Goal: Information Seeking & Learning: Learn about a topic

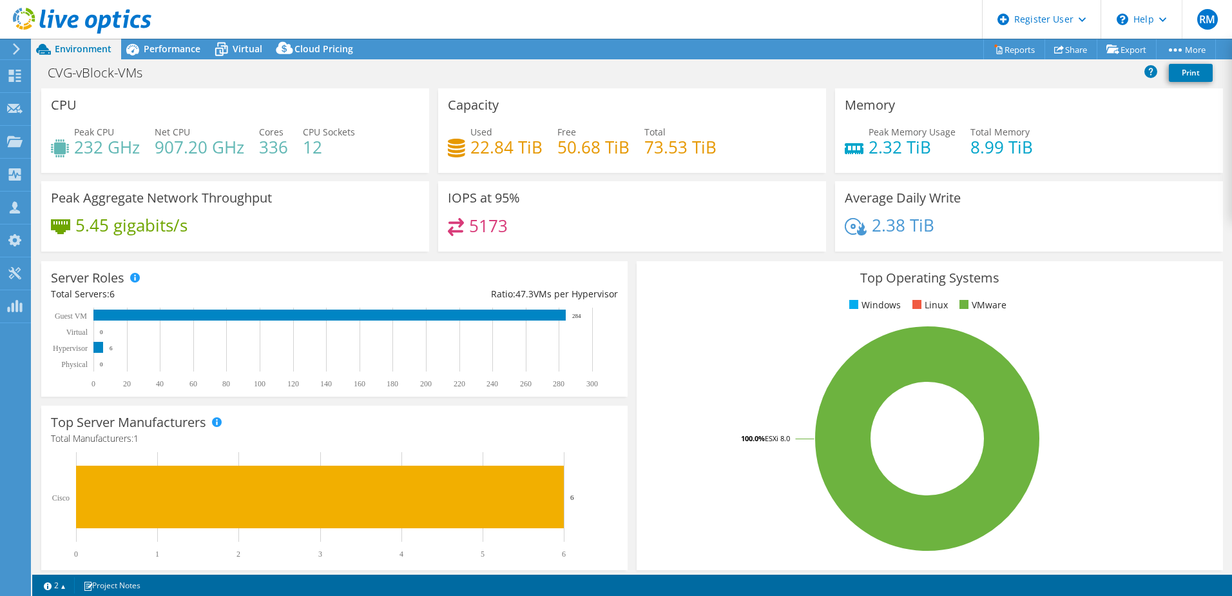
select select "USD"
click at [92, 26] on use at bounding box center [82, 21] width 139 height 26
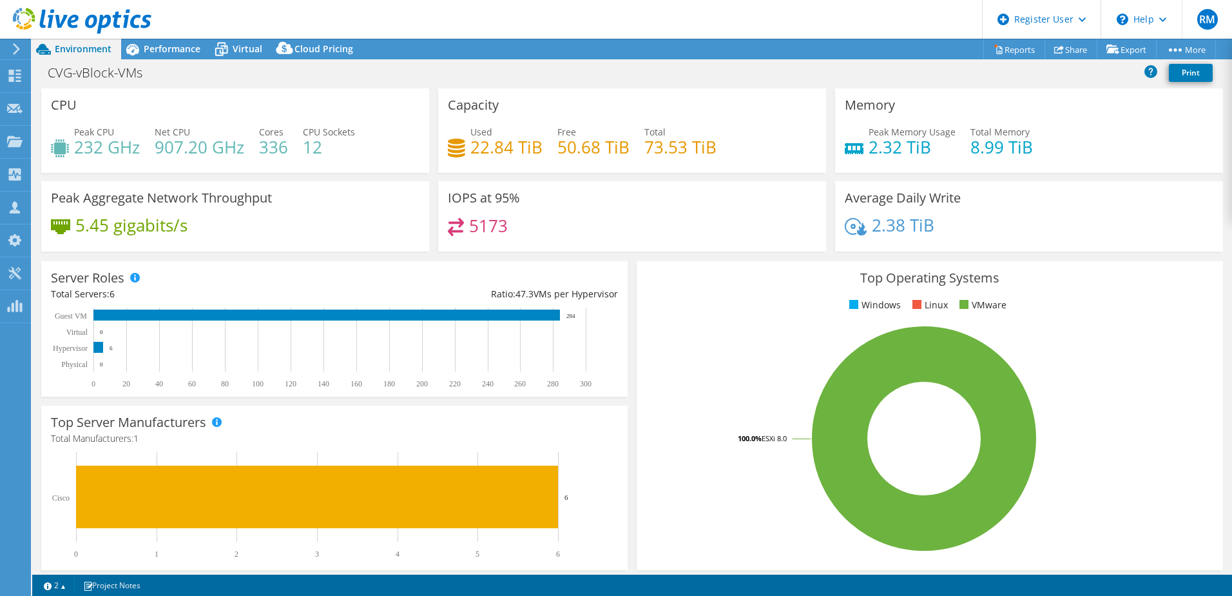
select select "USD"
click at [186, 51] on span "Performance" at bounding box center [172, 49] width 57 height 12
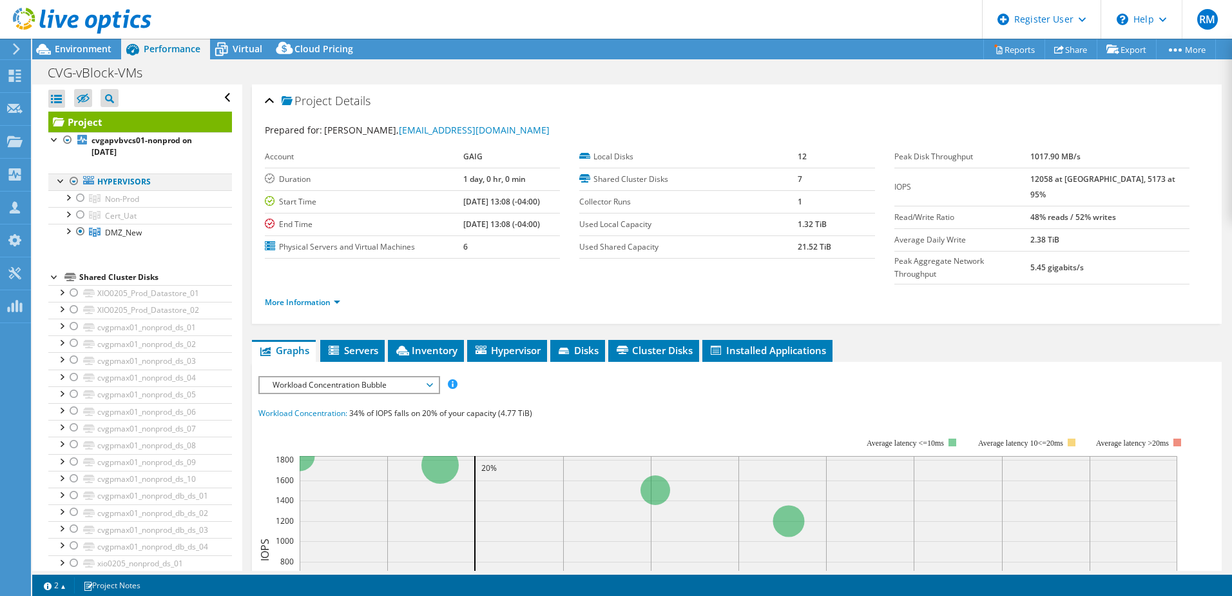
click at [73, 180] on div at bounding box center [74, 180] width 13 height 15
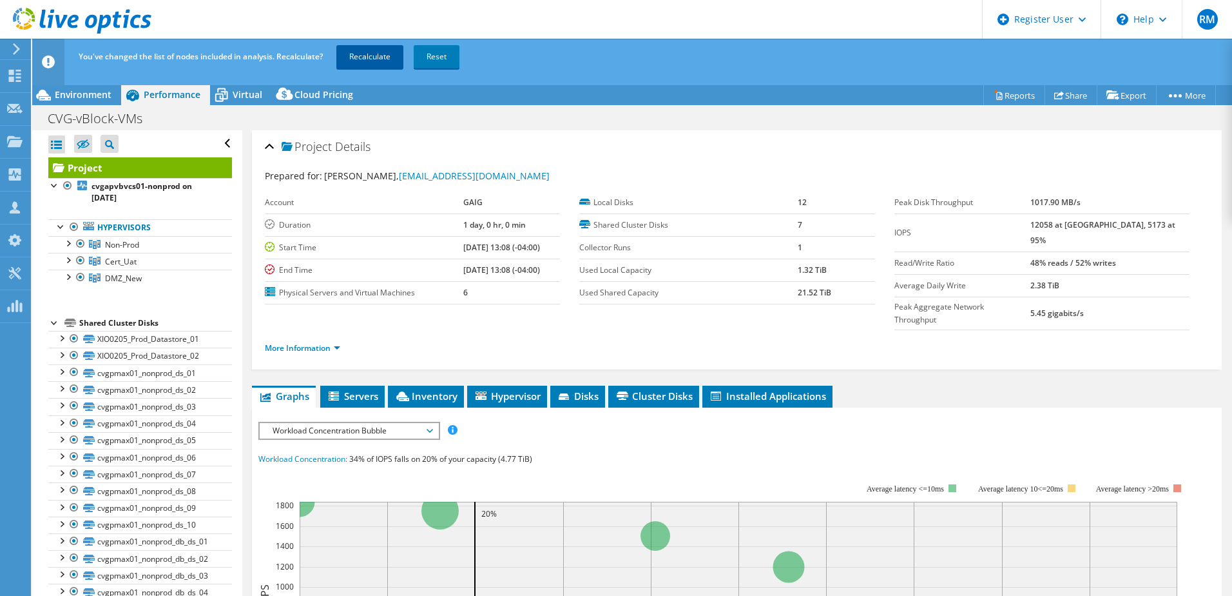
click at [367, 52] on link "Recalculate" at bounding box center [369, 56] width 67 height 23
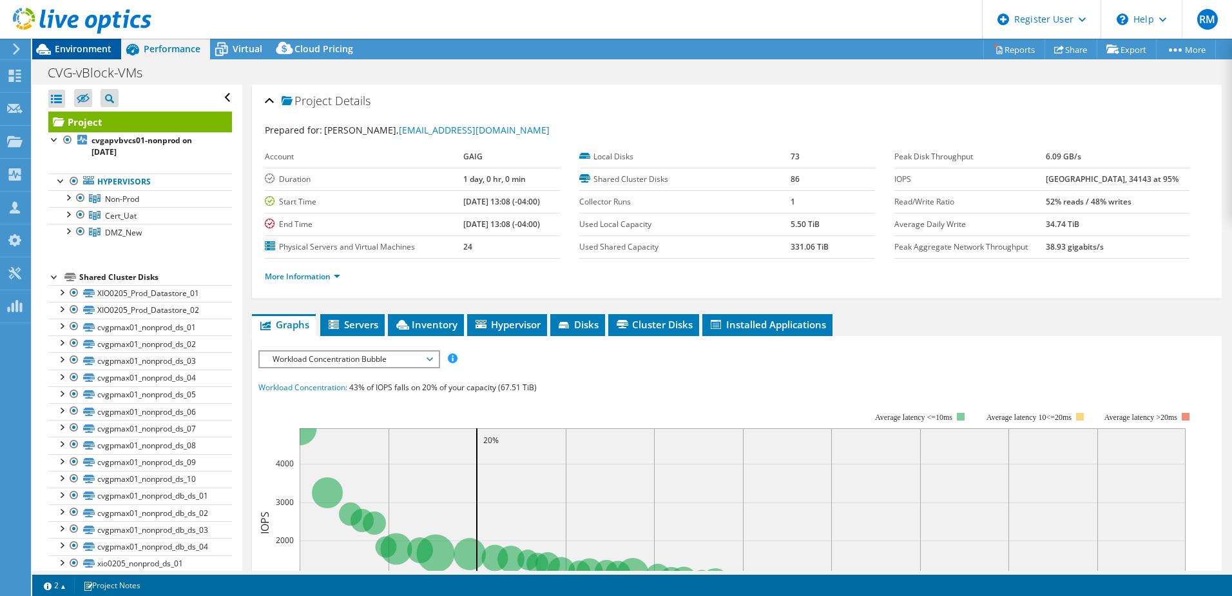
click at [103, 48] on span "Environment" at bounding box center [83, 49] width 57 height 12
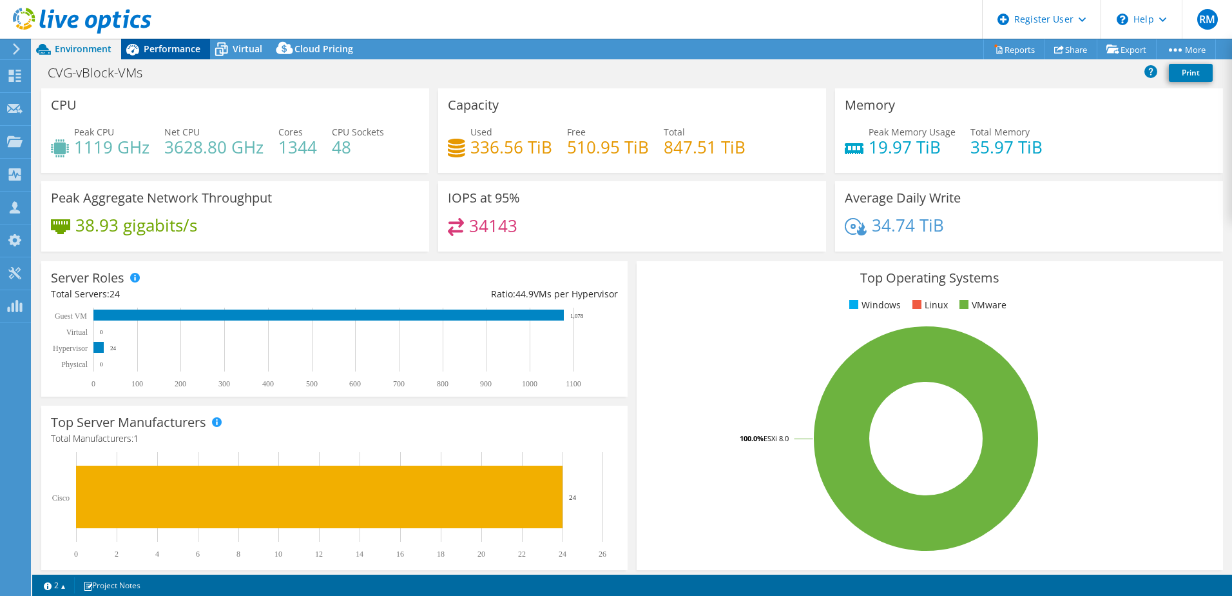
click at [170, 44] on span "Performance" at bounding box center [172, 49] width 57 height 12
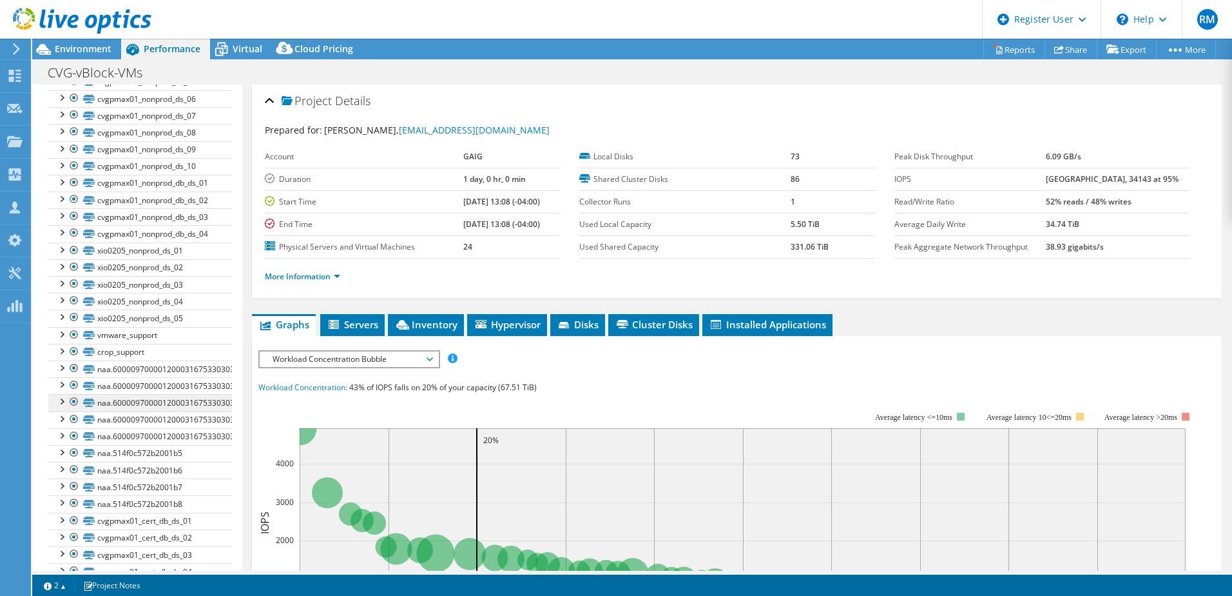
scroll to position [322, 0]
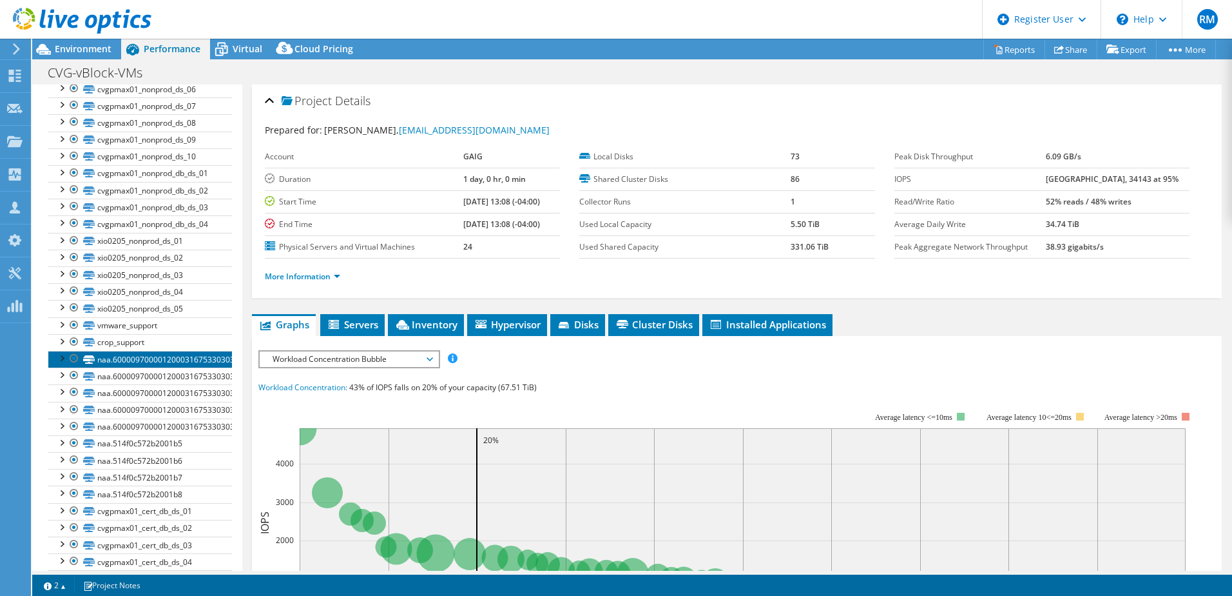
click at [133, 364] on link "naa.60000970000120003167533030324545" at bounding box center [140, 359] width 184 height 17
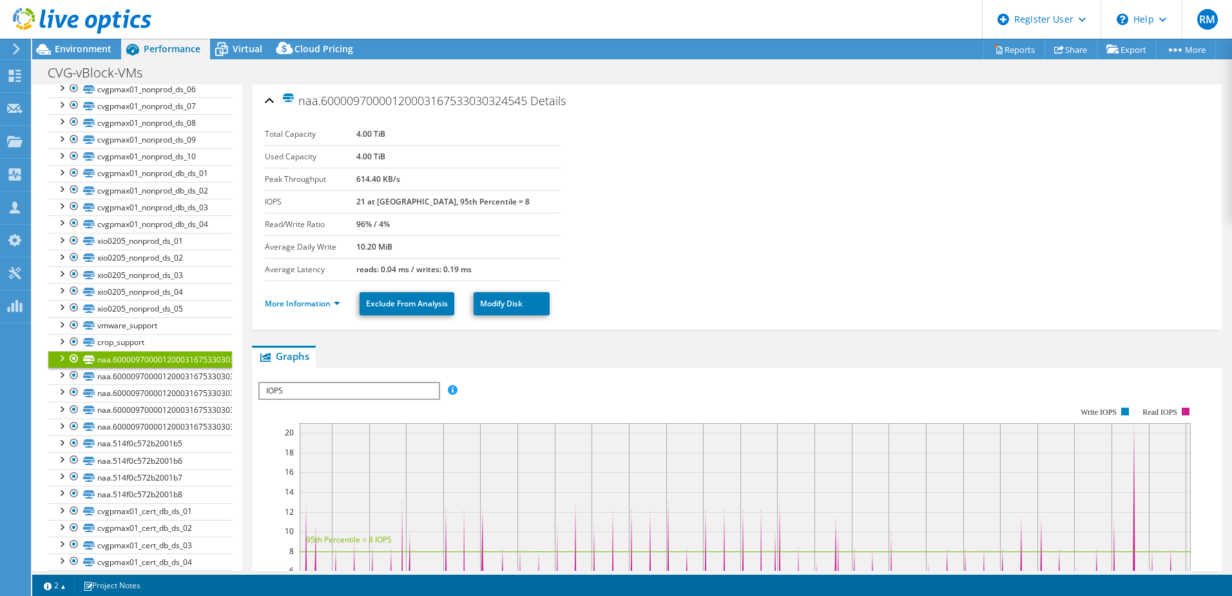
drag, startPoint x: 325, startPoint y: 102, endPoint x: 364, endPoint y: 102, distance: 38.7
click at [364, 102] on span "naa.60000970000120003167533030324545" at bounding box center [405, 100] width 246 height 15
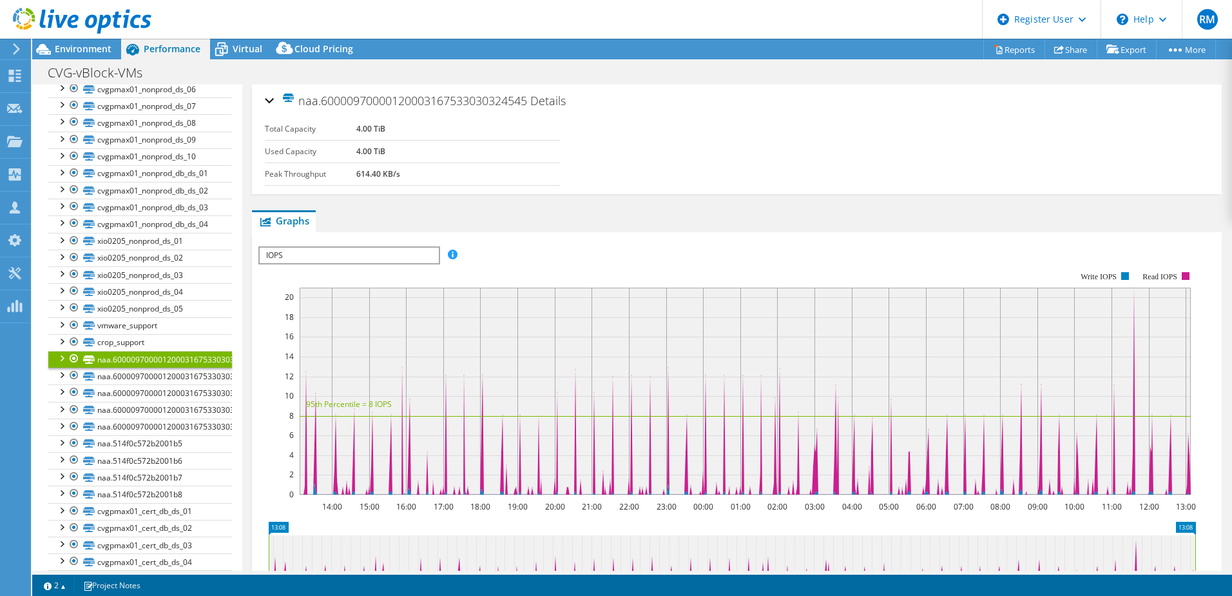
copy span "600009"
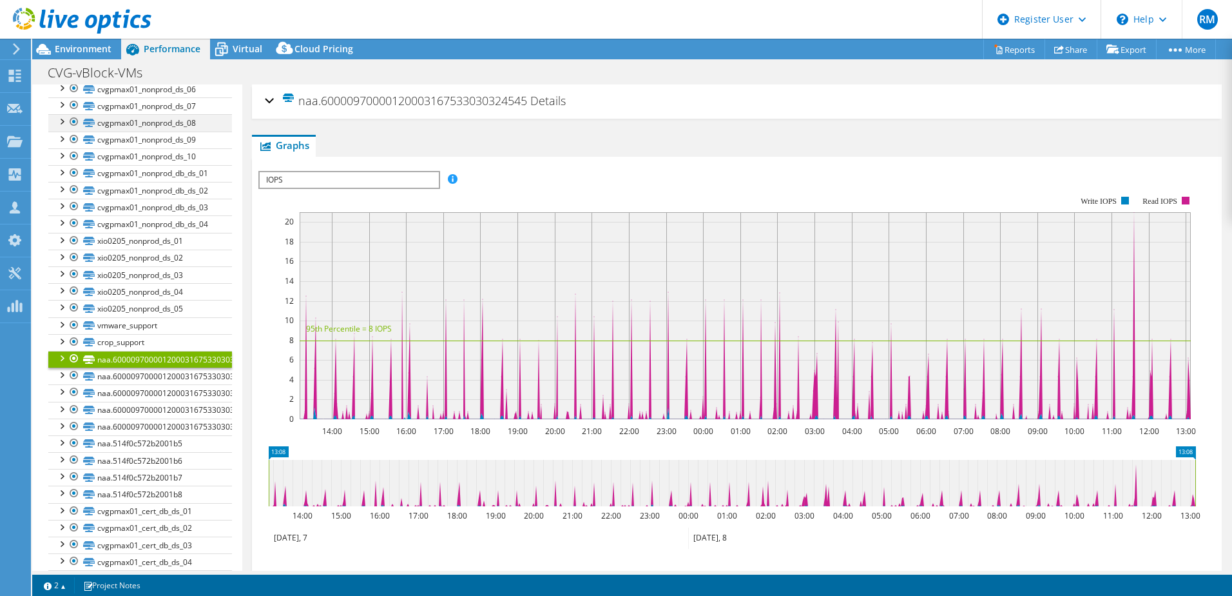
click at [55, 119] on div at bounding box center [61, 120] width 13 height 13
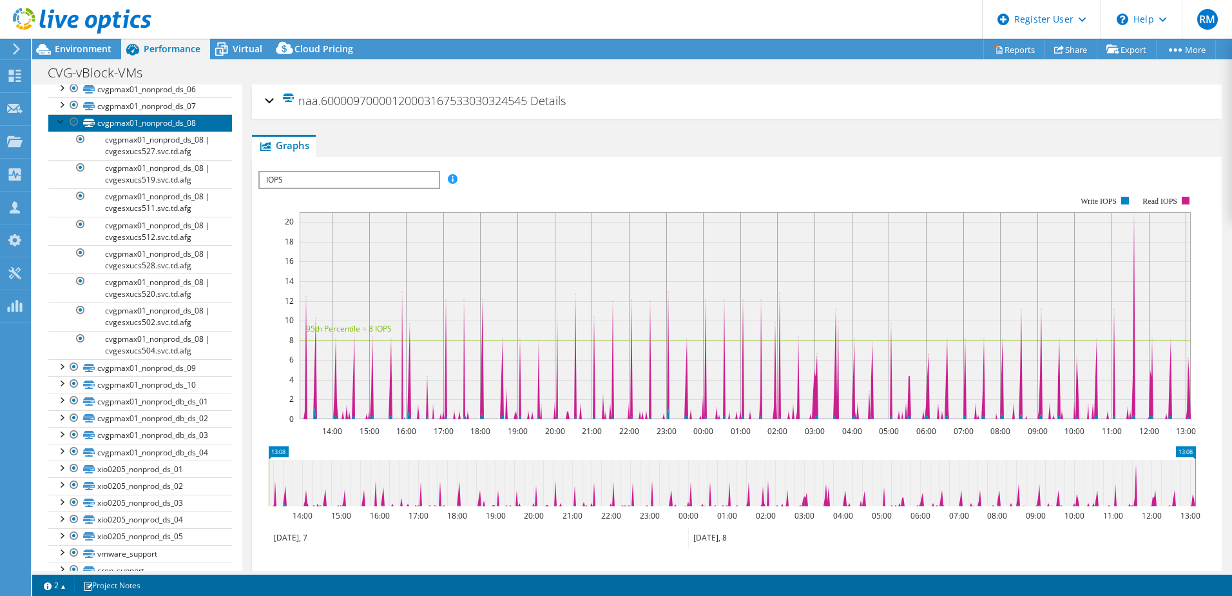
click at [172, 130] on link "cvgpmax01_nonprod_ds_08" at bounding box center [140, 122] width 184 height 17
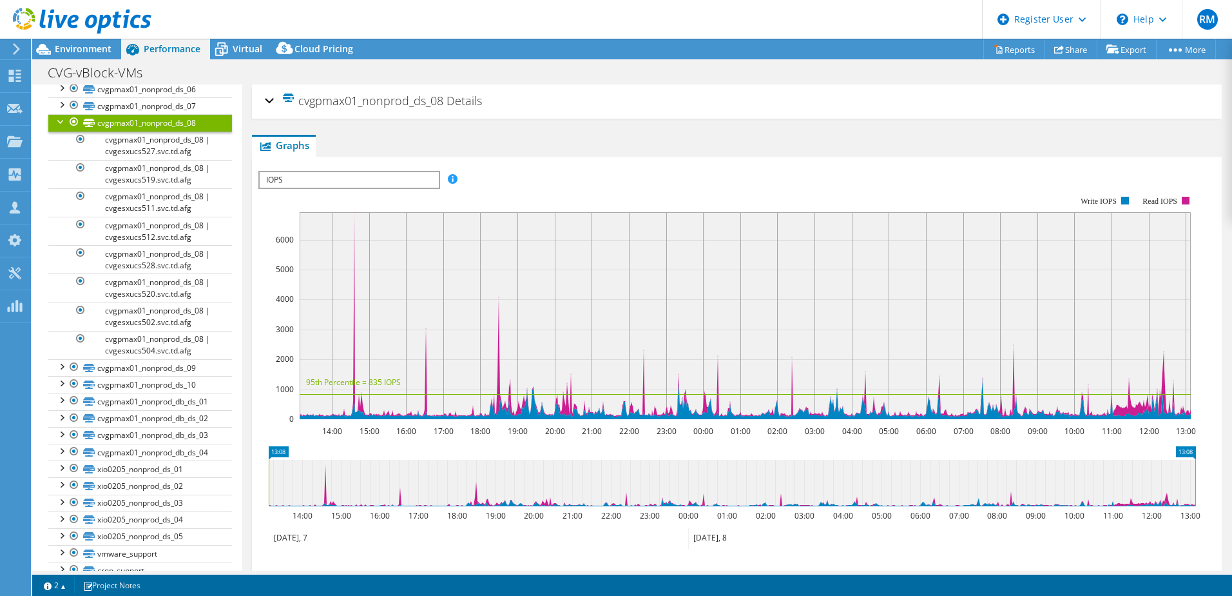
click at [271, 103] on div "cvgpmax01_nonprod_ds_08 Details" at bounding box center [737, 102] width 944 height 28
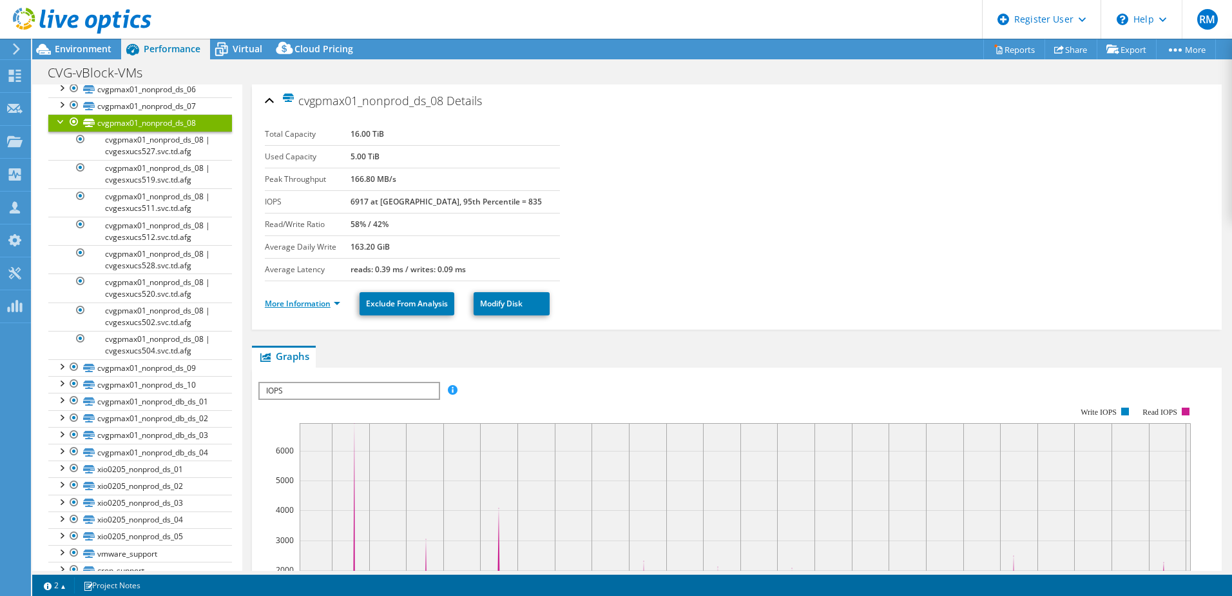
click at [300, 300] on link "More Information" at bounding box center [302, 303] width 75 height 11
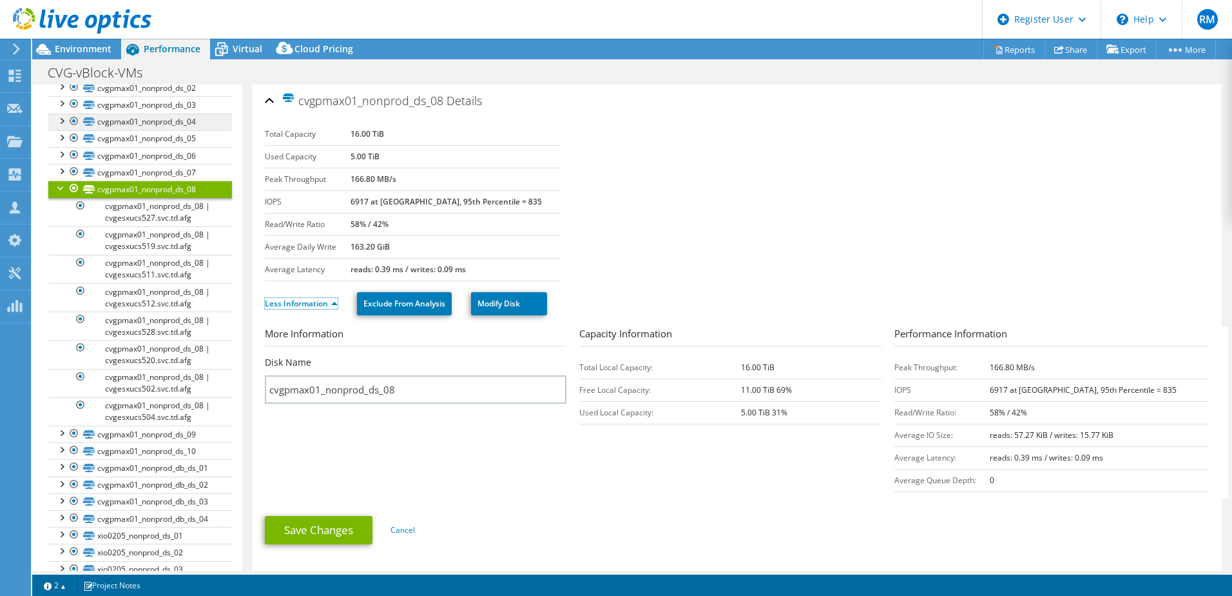
scroll to position [193, 0]
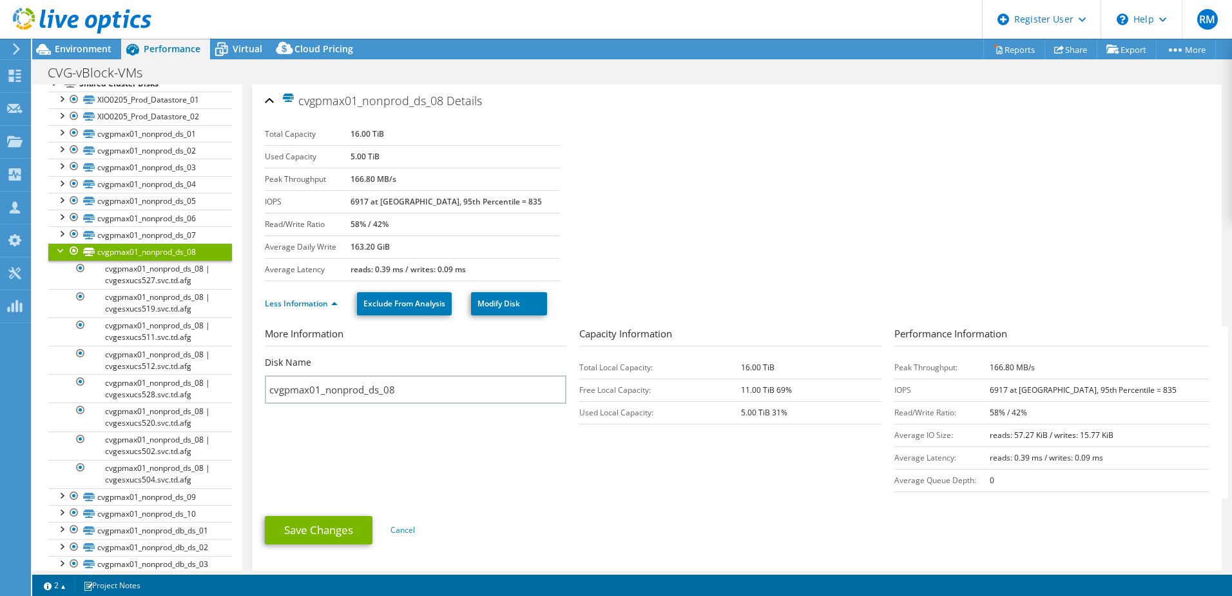
click at [61, 249] on div at bounding box center [61, 249] width 13 height 13
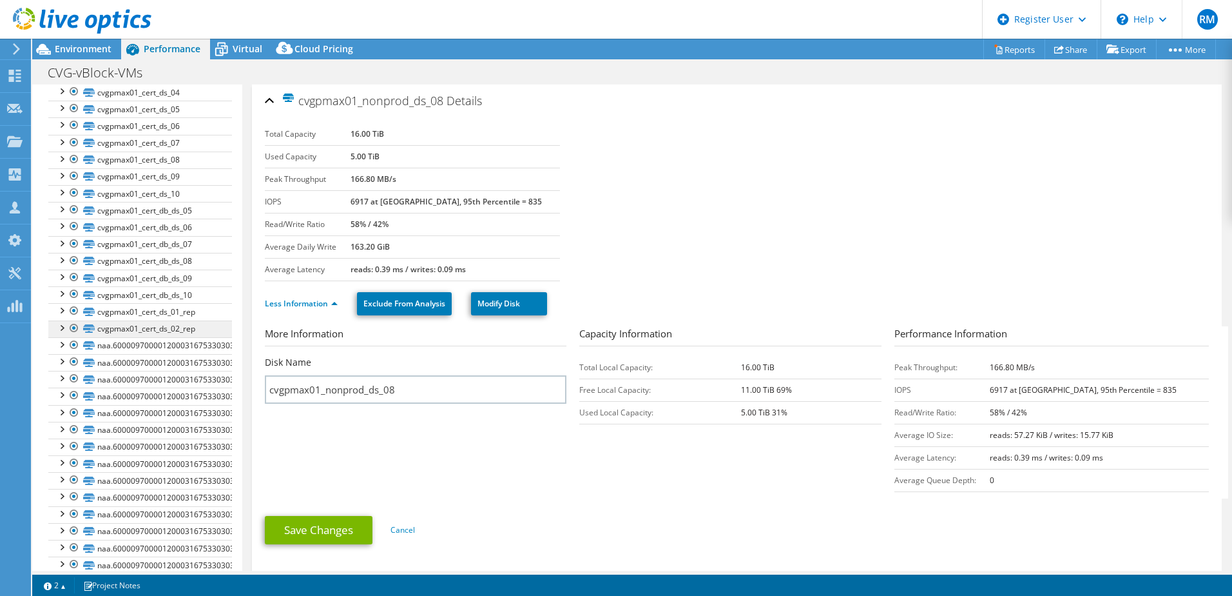
scroll to position [924, 0]
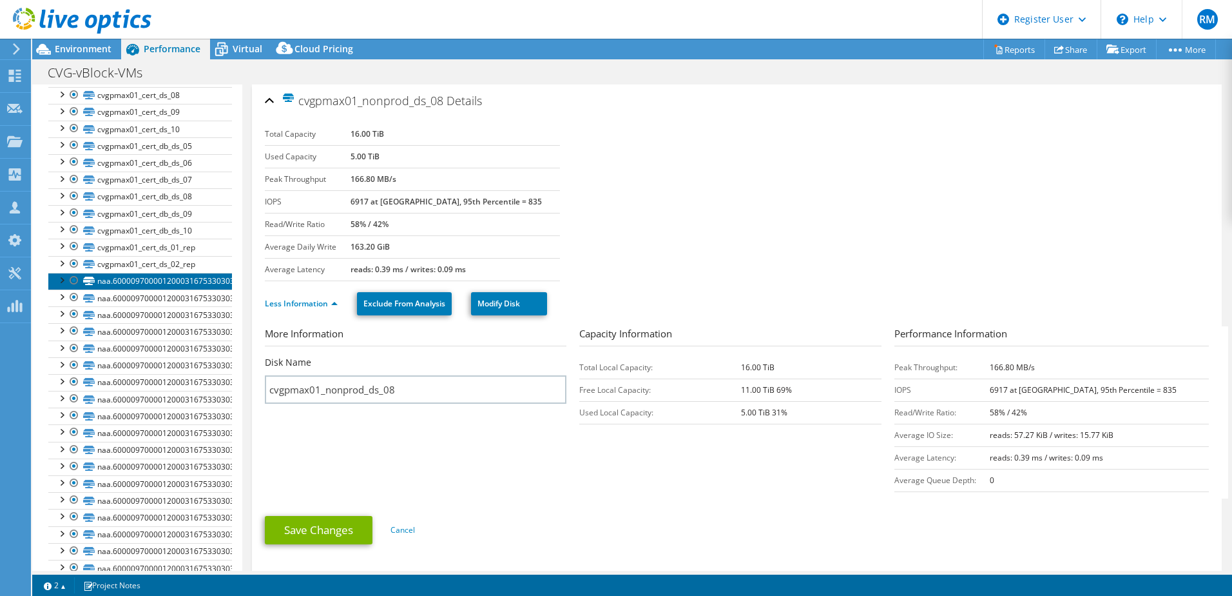
click at [179, 284] on link "naa.60000970000120003167533030333145" at bounding box center [140, 281] width 184 height 17
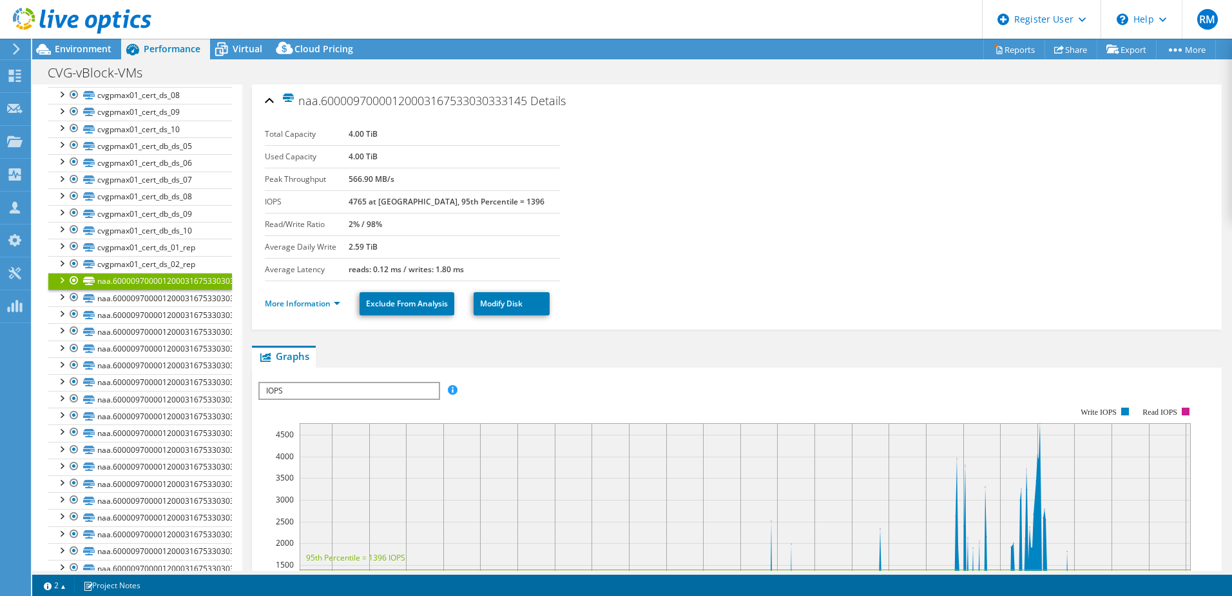
drag, startPoint x: 369, startPoint y: 102, endPoint x: 457, endPoint y: 105, distance: 87.7
click at [457, 105] on span "naa.60000970000120003167533030333145" at bounding box center [405, 100] width 246 height 15
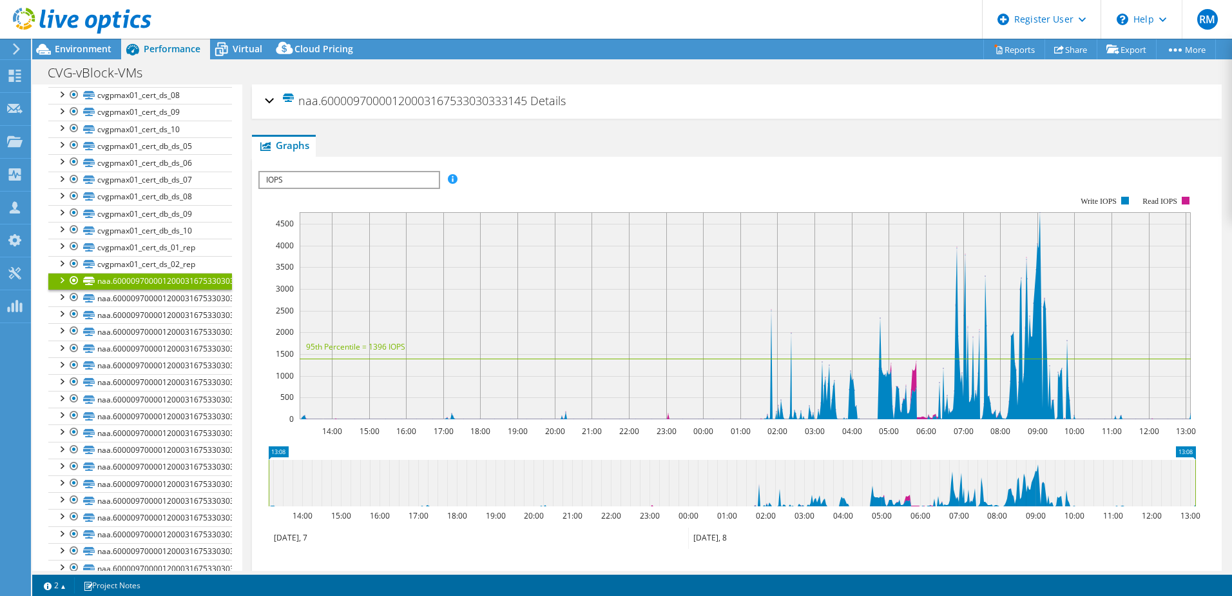
drag, startPoint x: 457, startPoint y: 105, endPoint x: 436, endPoint y: 101, distance: 21.6
copy span "0000120003167"
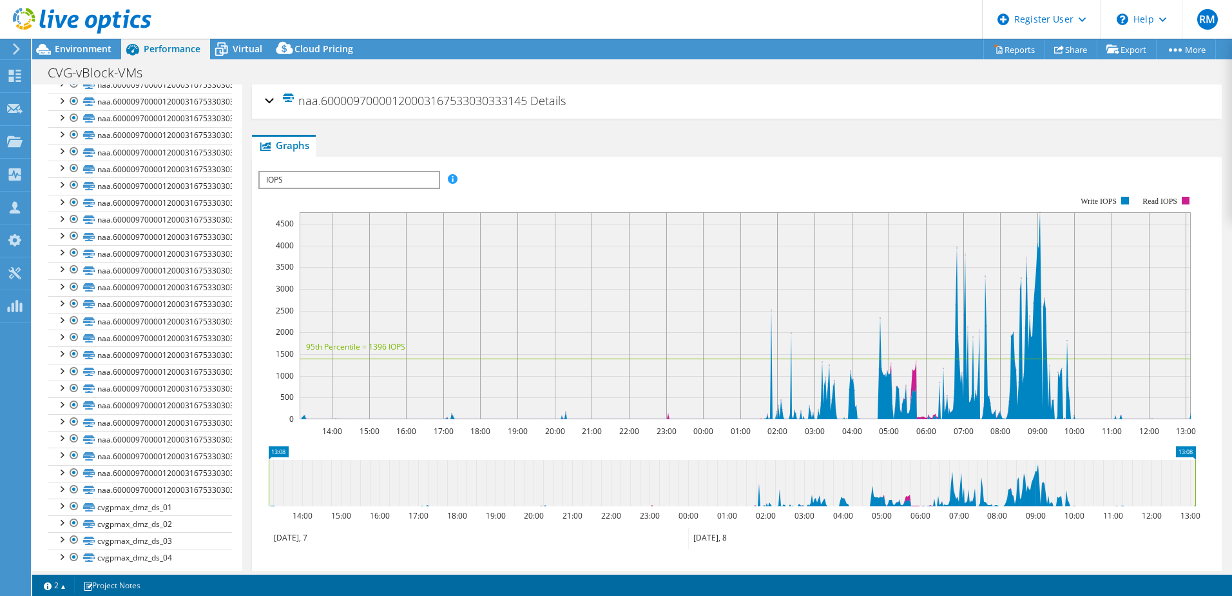
scroll to position [1181, 0]
click at [178, 496] on link "cvgpmax_dmz_ds_01" at bounding box center [140, 495] width 184 height 17
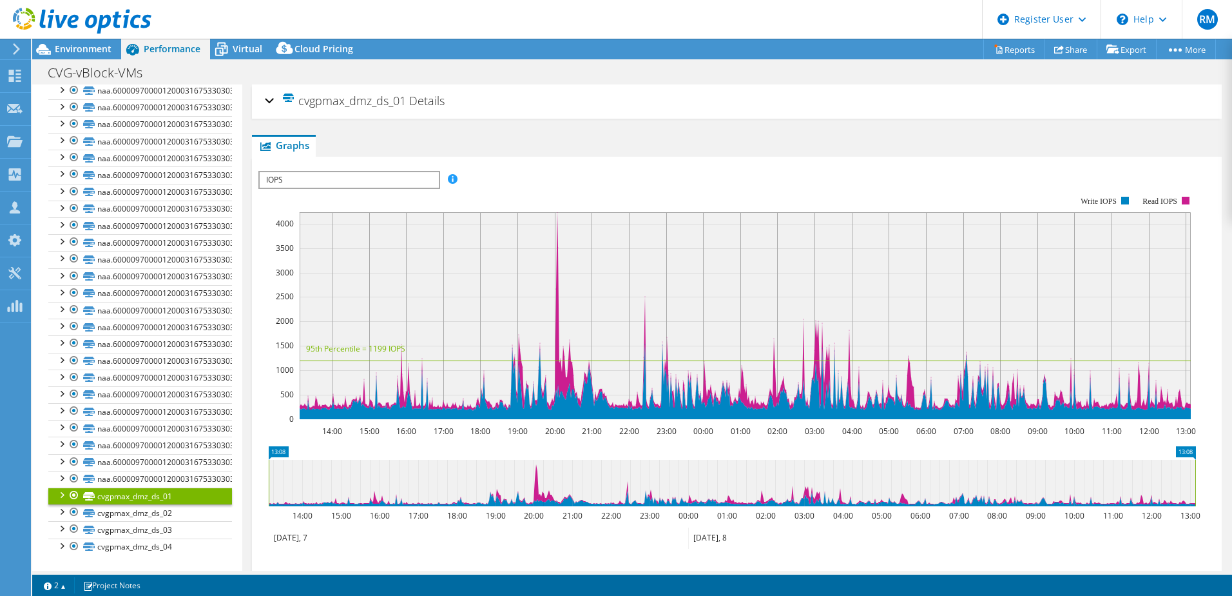
click at [269, 99] on div "cvgpmax_dmz_ds_01 Details" at bounding box center [737, 102] width 944 height 28
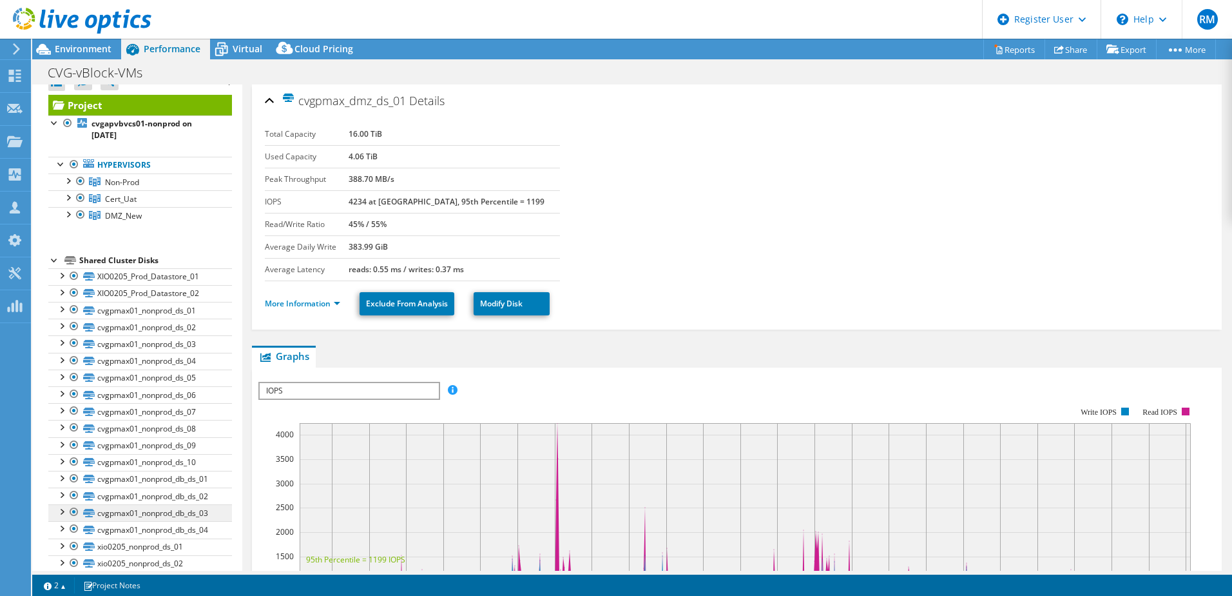
scroll to position [0, 0]
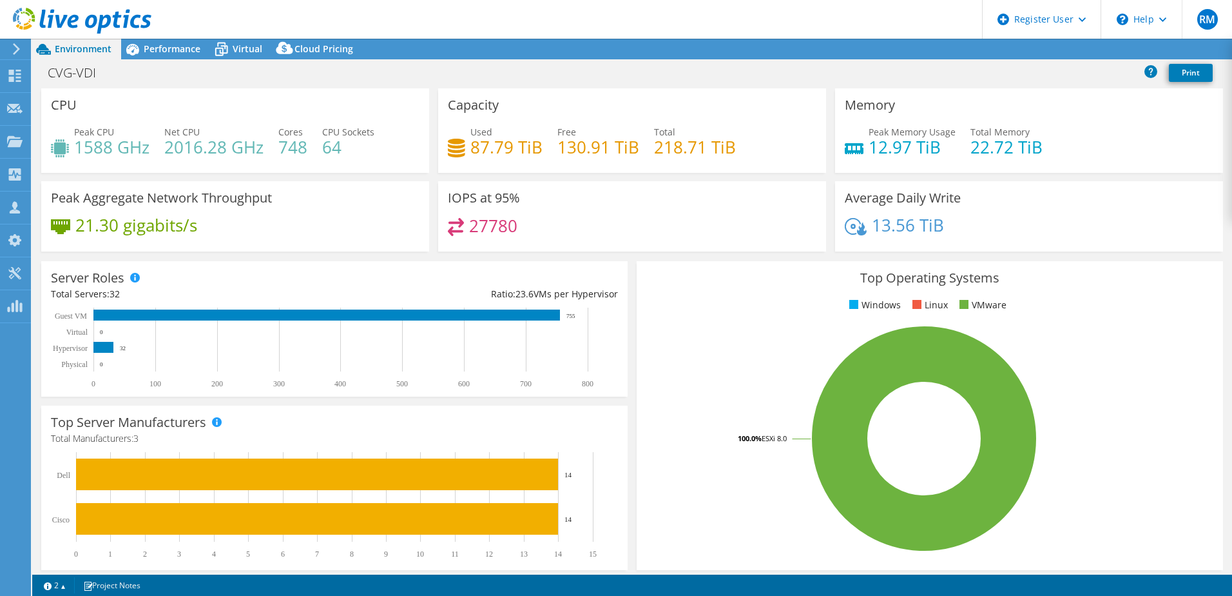
select select "USD"
click at [159, 53] on span "Performance" at bounding box center [172, 49] width 57 height 12
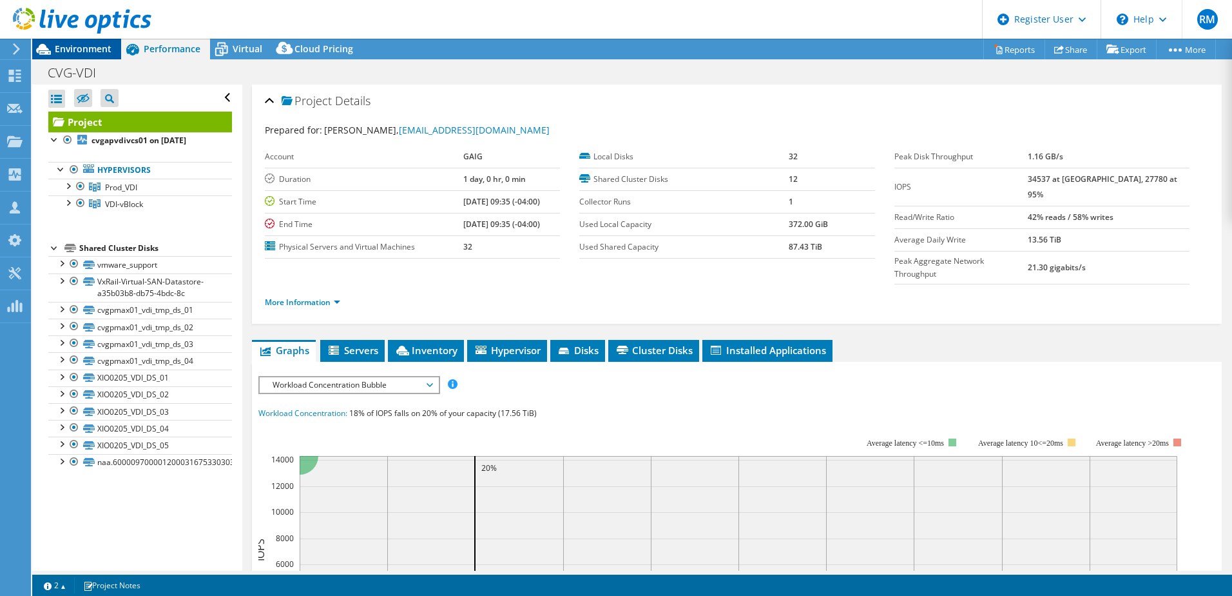
click at [94, 46] on span "Environment" at bounding box center [83, 49] width 57 height 12
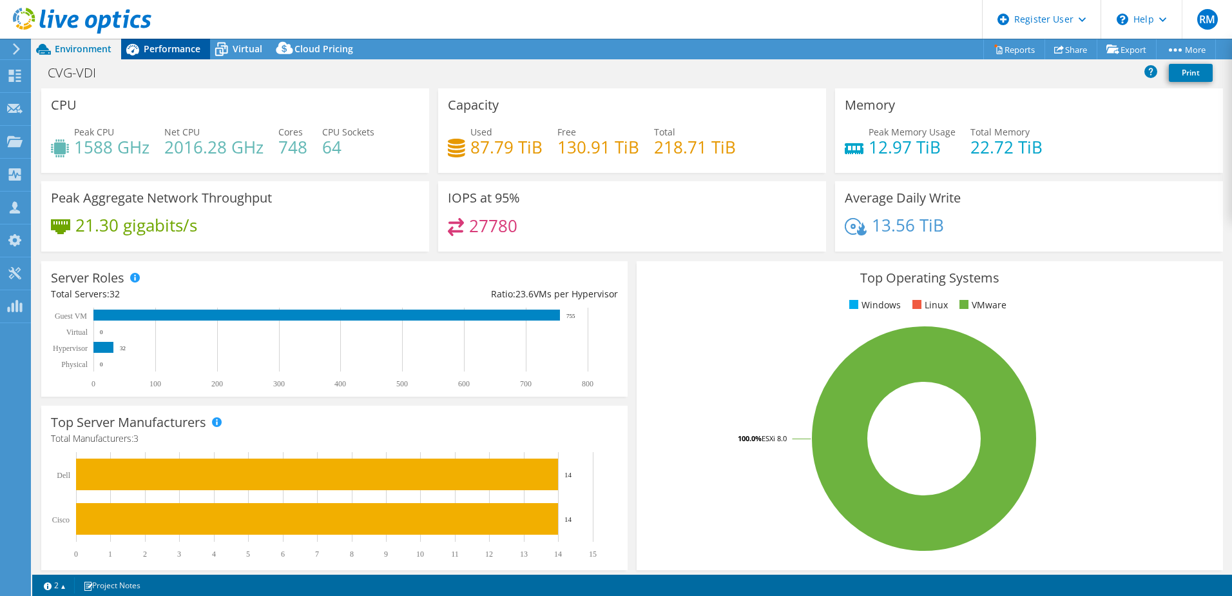
click at [184, 41] on div "Performance" at bounding box center [165, 49] width 89 height 21
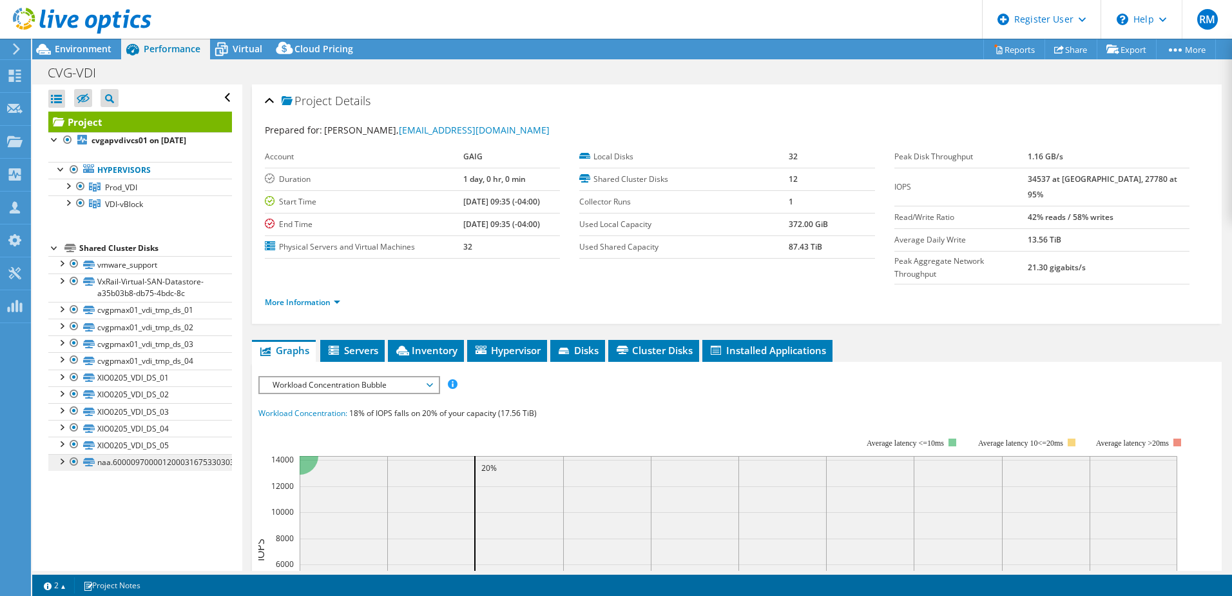
drag, startPoint x: 59, startPoint y: 463, endPoint x: 81, endPoint y: 464, distance: 22.0
click at [59, 463] on div at bounding box center [61, 460] width 13 height 13
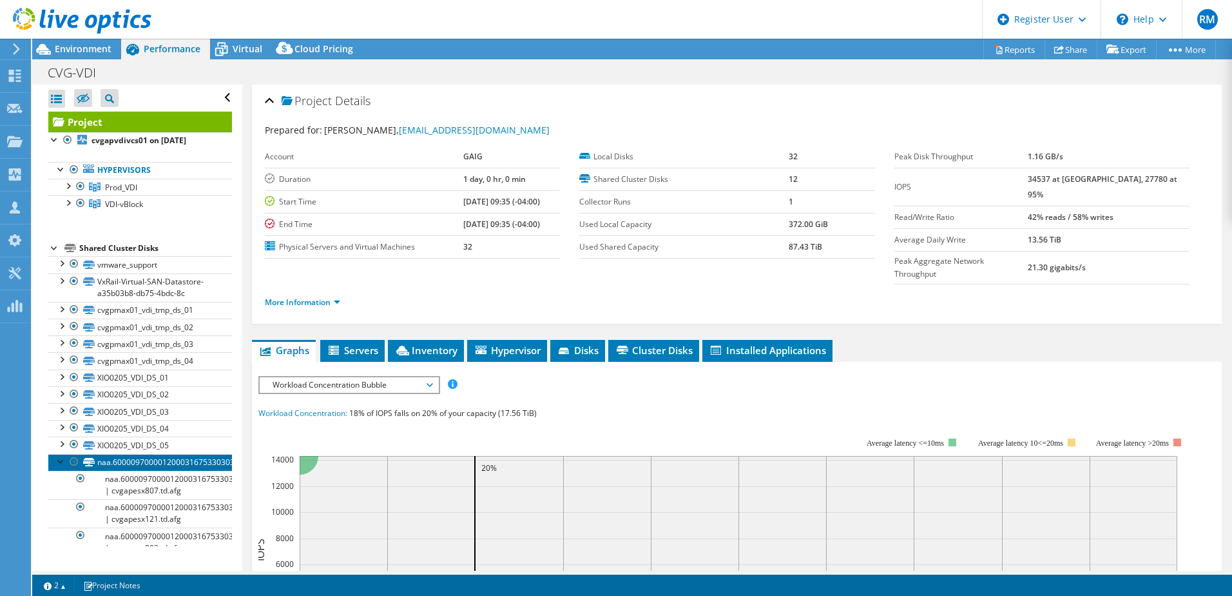
click at [149, 463] on link "naa.60000970000120003167533030303031" at bounding box center [140, 462] width 184 height 17
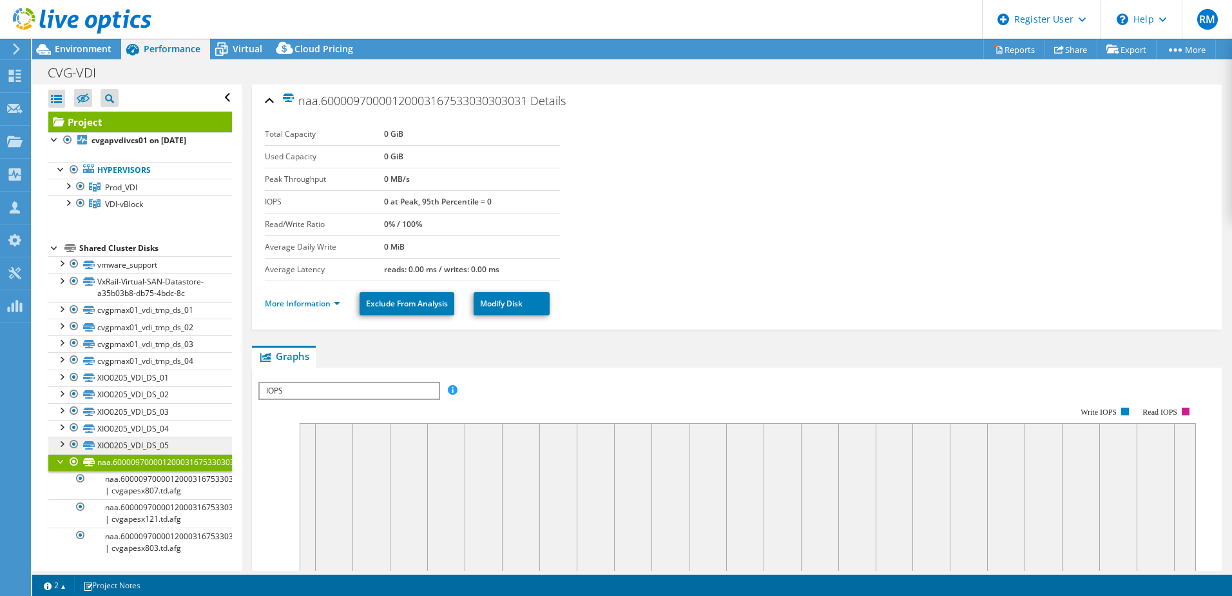
scroll to position [1, 0]
click at [153, 450] on link "XIO0205_VDI_DS_05" at bounding box center [140, 444] width 184 height 17
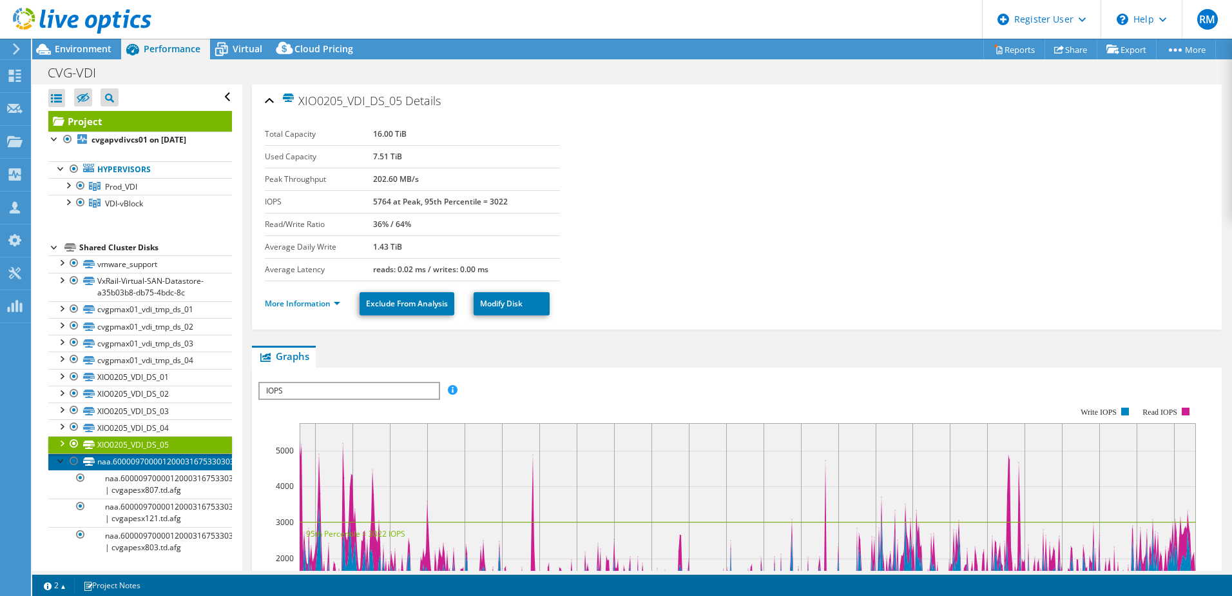
click at [165, 464] on link "naa.60000970000120003167533030303031" at bounding box center [140, 461] width 184 height 17
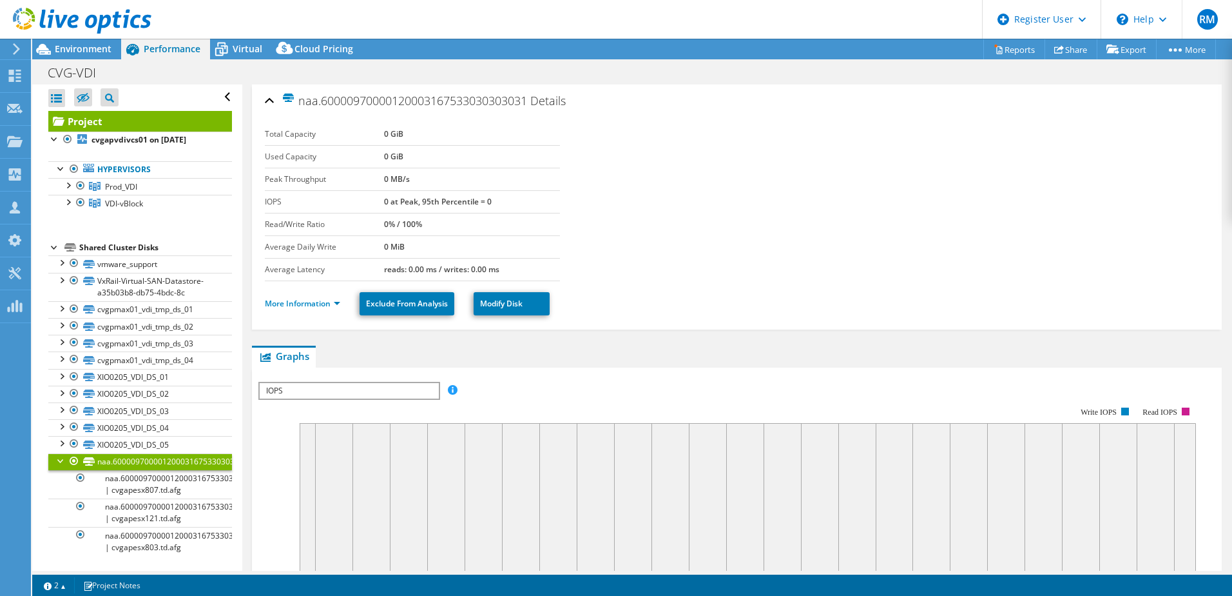
click at [59, 459] on div at bounding box center [61, 459] width 13 height 13
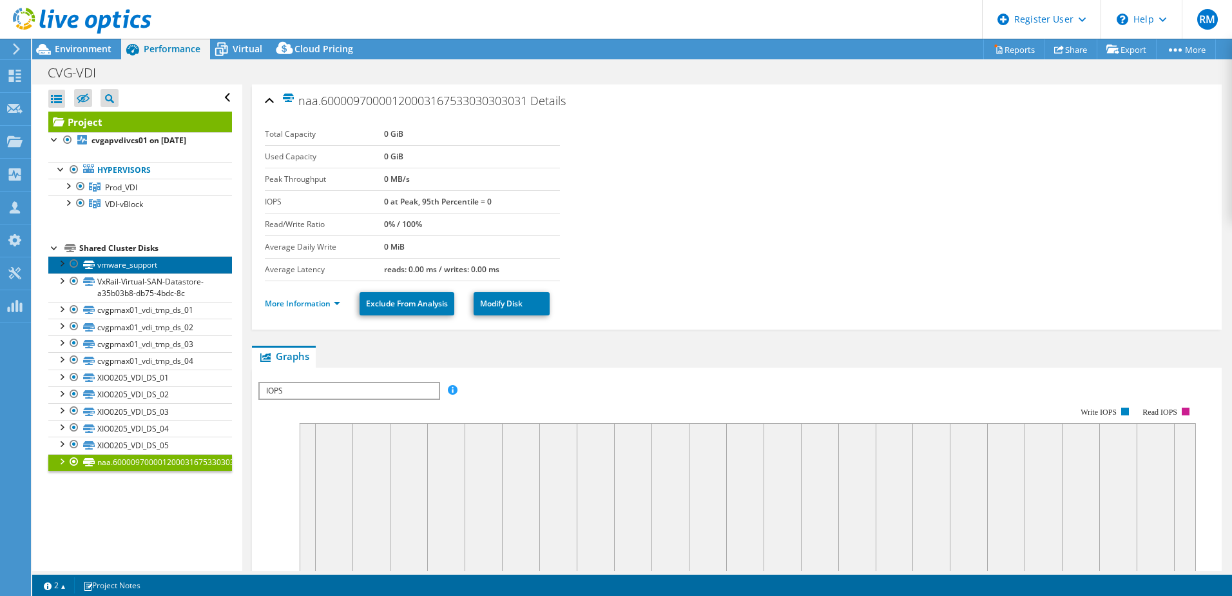
click at [184, 264] on link "vmware_support" at bounding box center [140, 264] width 184 height 17
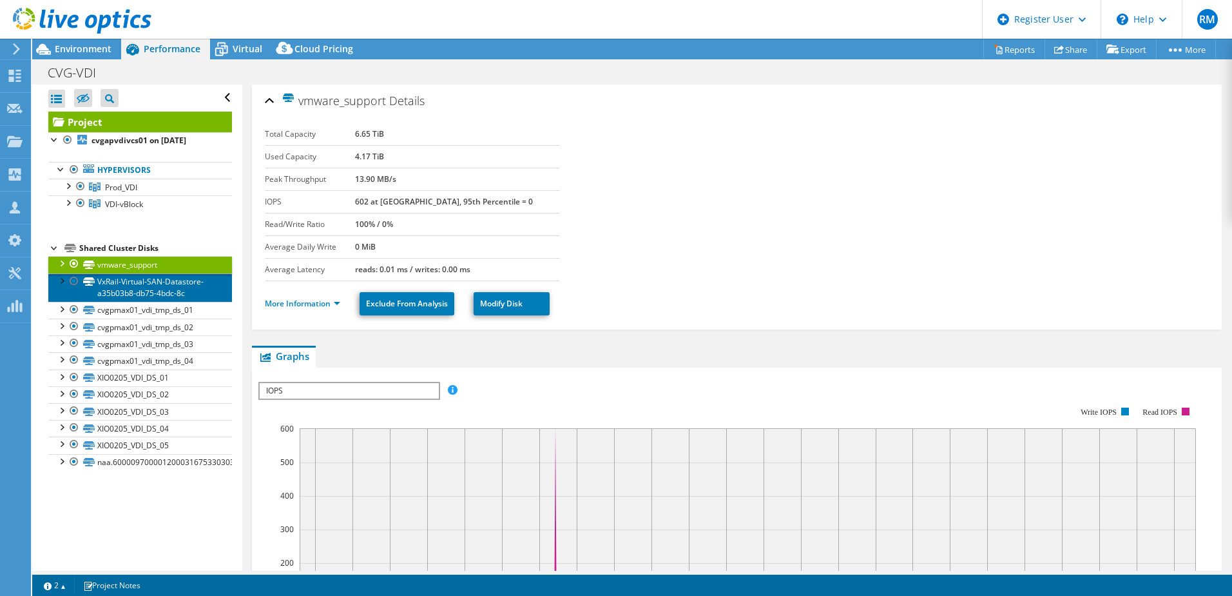
click at [173, 286] on link "VxRail-Virtual-SAN-Datastore-a35b03b8-db75-4bdc-8c" at bounding box center [140, 287] width 184 height 28
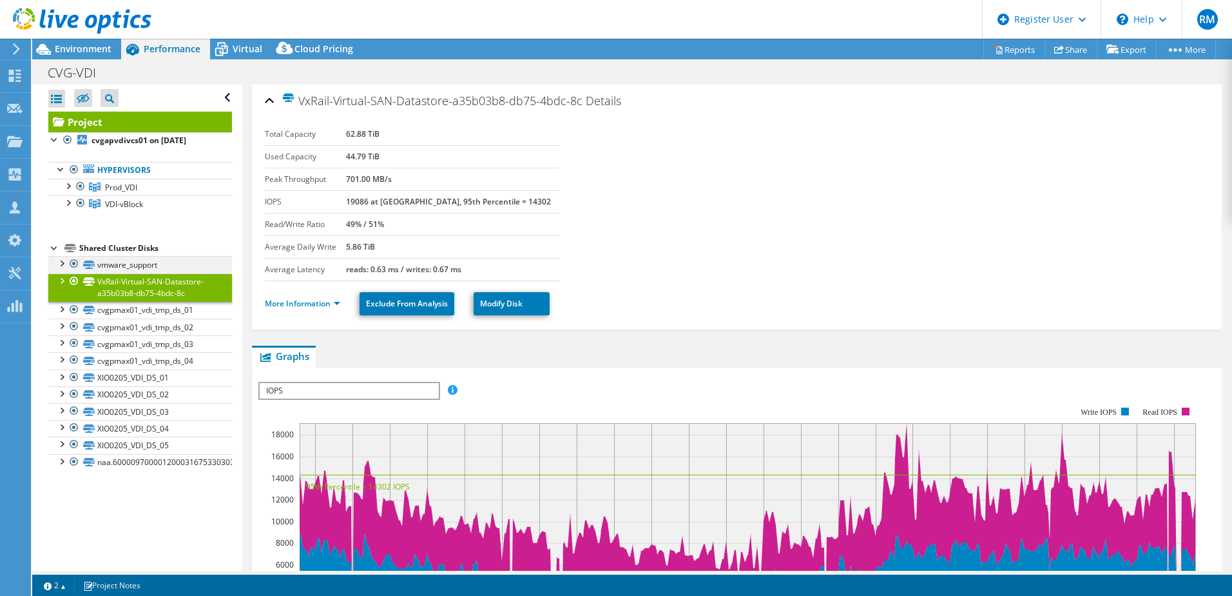
click at [74, 262] on div at bounding box center [74, 263] width 13 height 15
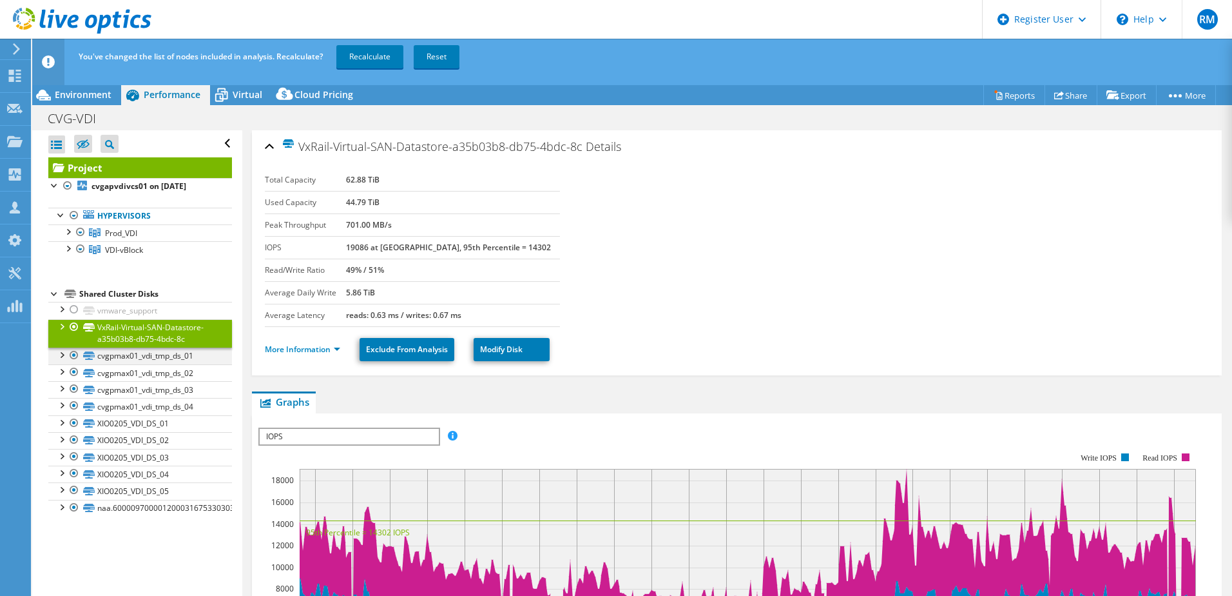
click at [76, 358] on div at bounding box center [74, 354] width 13 height 15
click at [75, 373] on div at bounding box center [74, 371] width 13 height 15
drag, startPoint x: 73, startPoint y: 390, endPoint x: 74, endPoint y: 403, distance: 12.9
click at [73, 390] on div at bounding box center [74, 388] width 13 height 15
click at [74, 404] on div at bounding box center [74, 405] width 13 height 15
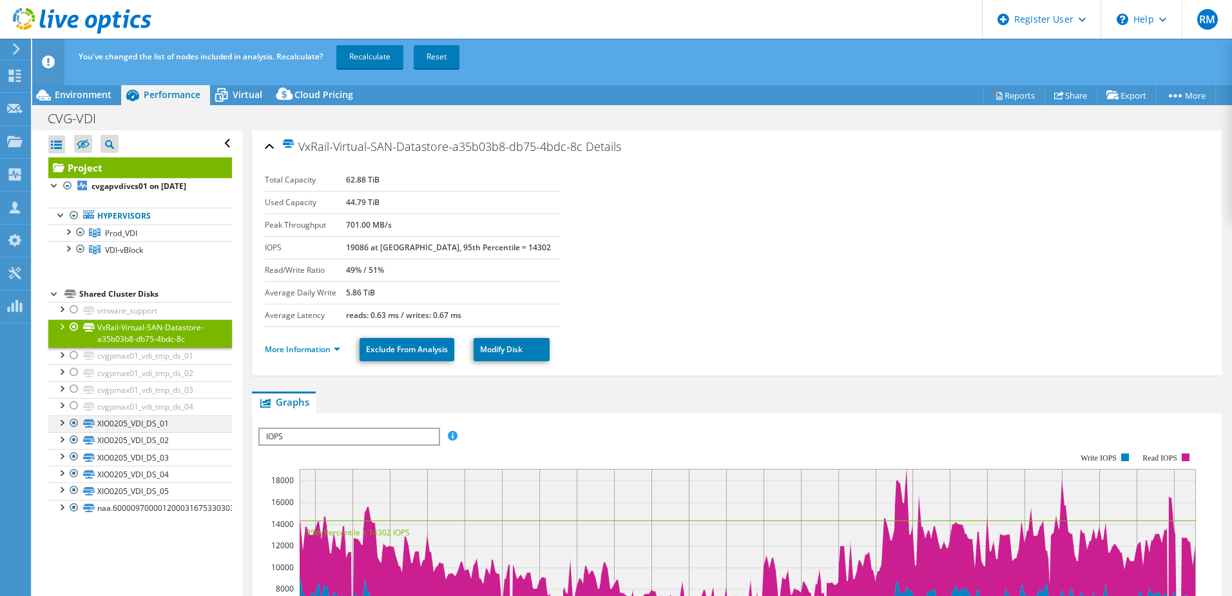
click at [77, 423] on div at bounding box center [74, 422] width 13 height 15
click at [77, 438] on div at bounding box center [74, 439] width 13 height 15
click at [77, 454] on div at bounding box center [74, 456] width 13 height 15
click at [76, 470] on div at bounding box center [74, 472] width 13 height 15
click at [75, 486] on div at bounding box center [74, 489] width 13 height 15
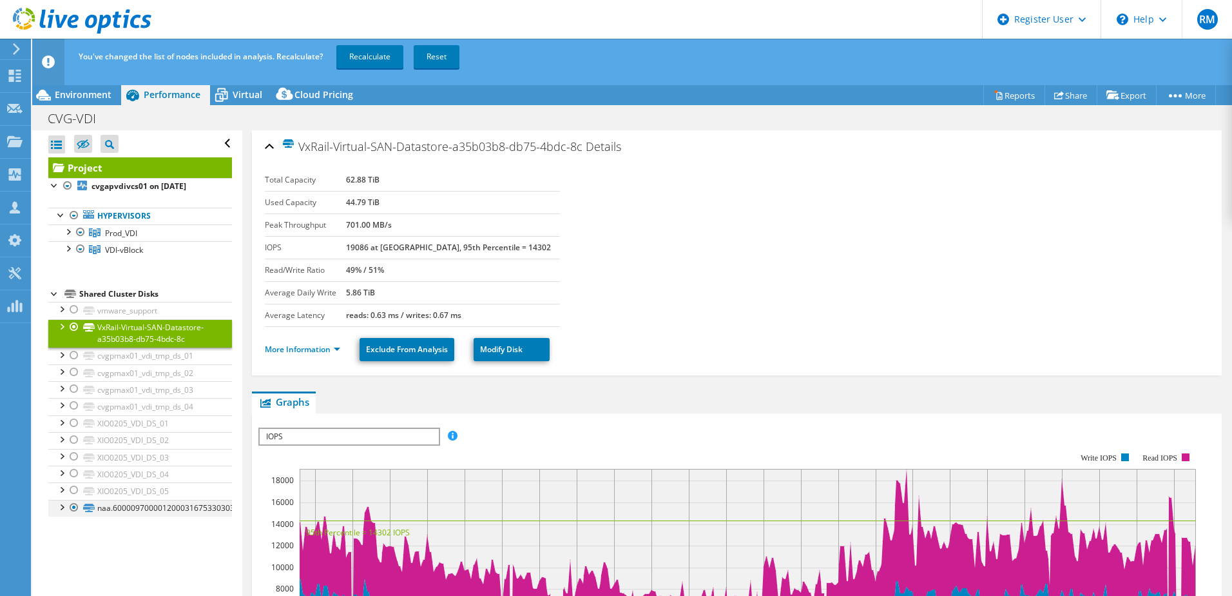
click at [73, 503] on div at bounding box center [74, 506] width 13 height 15
click at [366, 57] on link "Recalculate" at bounding box center [369, 56] width 67 height 23
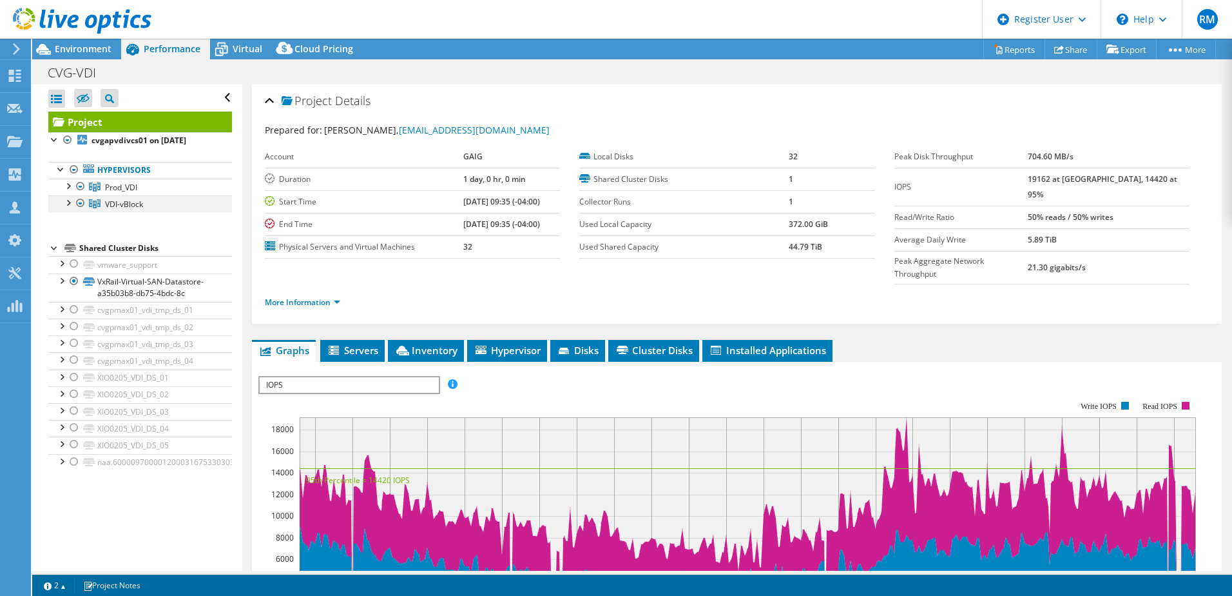
click at [68, 200] on div at bounding box center [67, 201] width 13 height 13
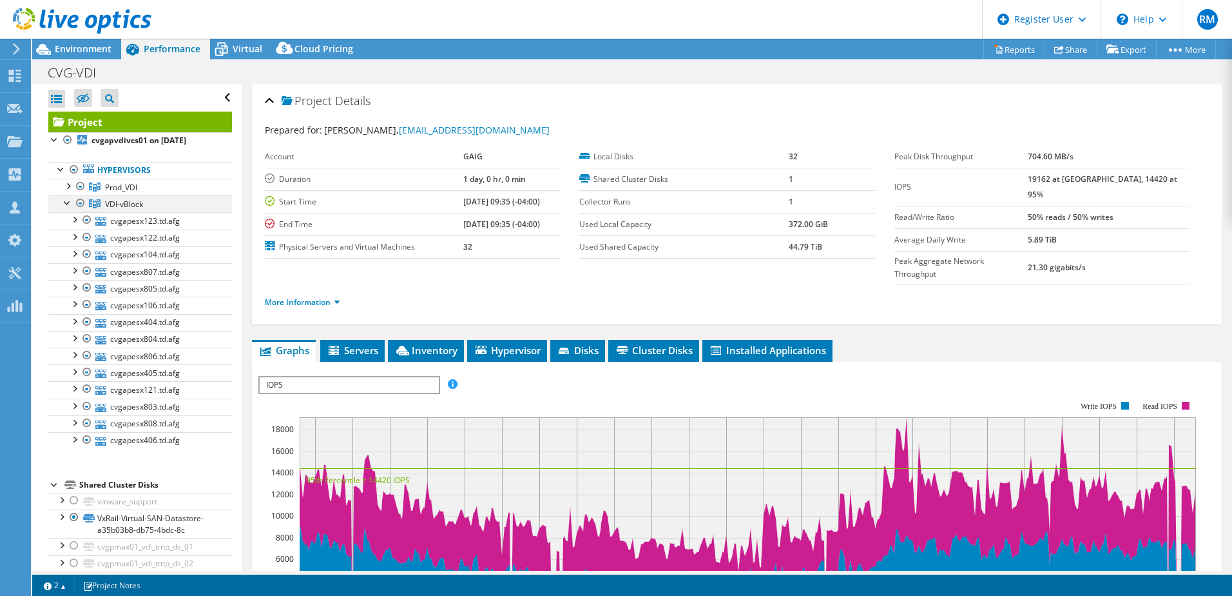
click at [68, 205] on div at bounding box center [67, 201] width 13 height 13
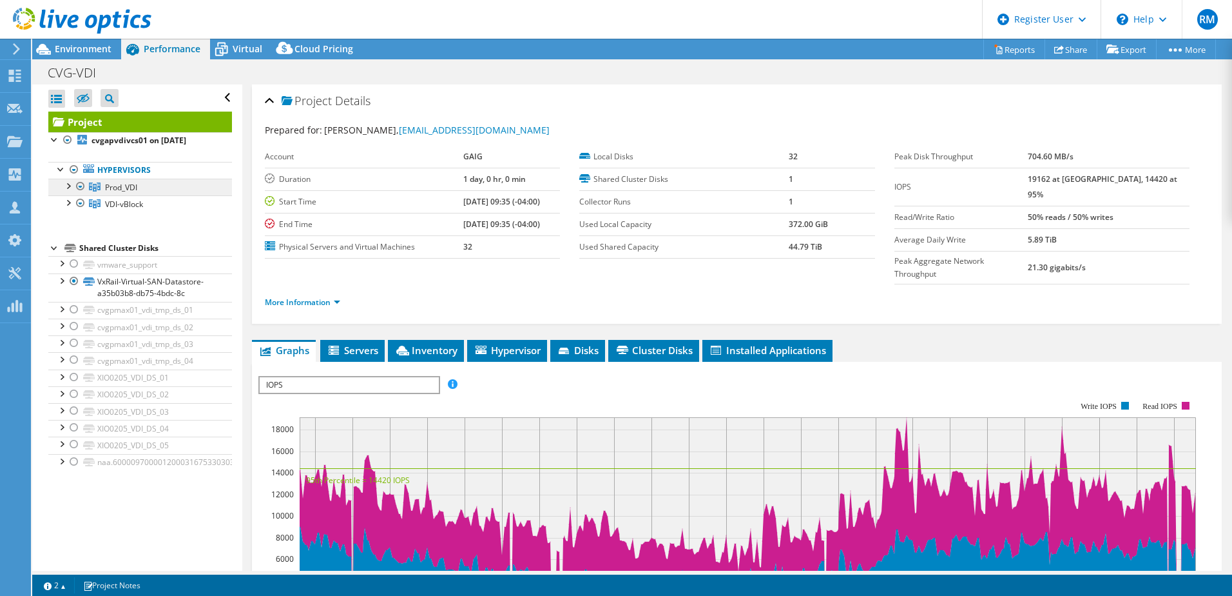
click at [68, 193] on link "Prod_VDI" at bounding box center [140, 187] width 184 height 17
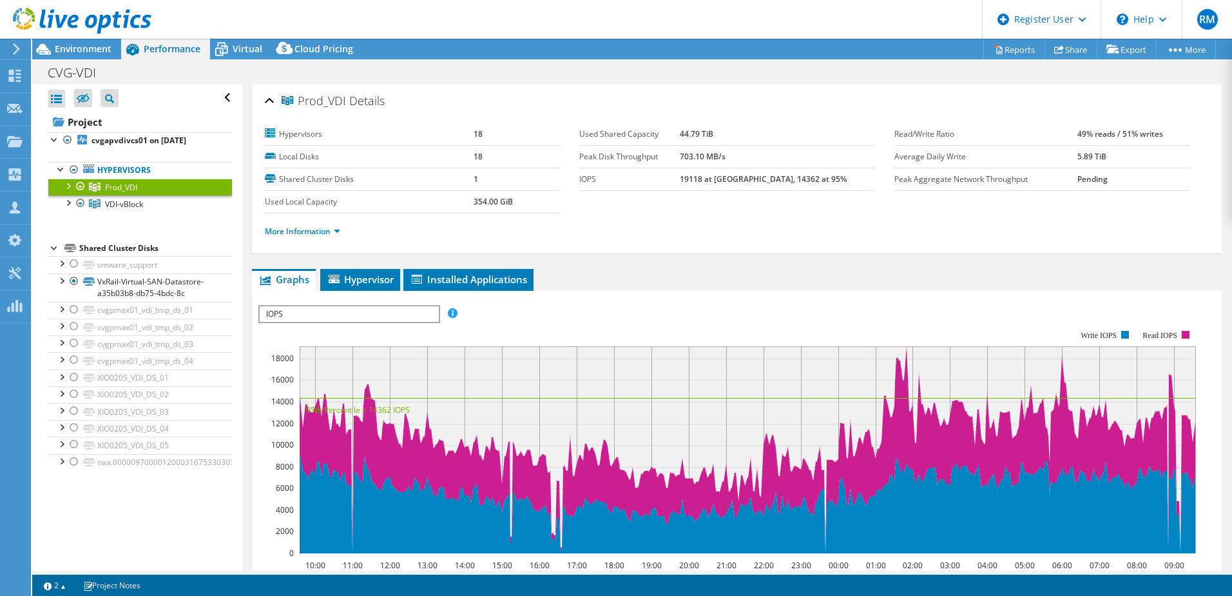
click at [70, 186] on div at bounding box center [67, 185] width 13 height 13
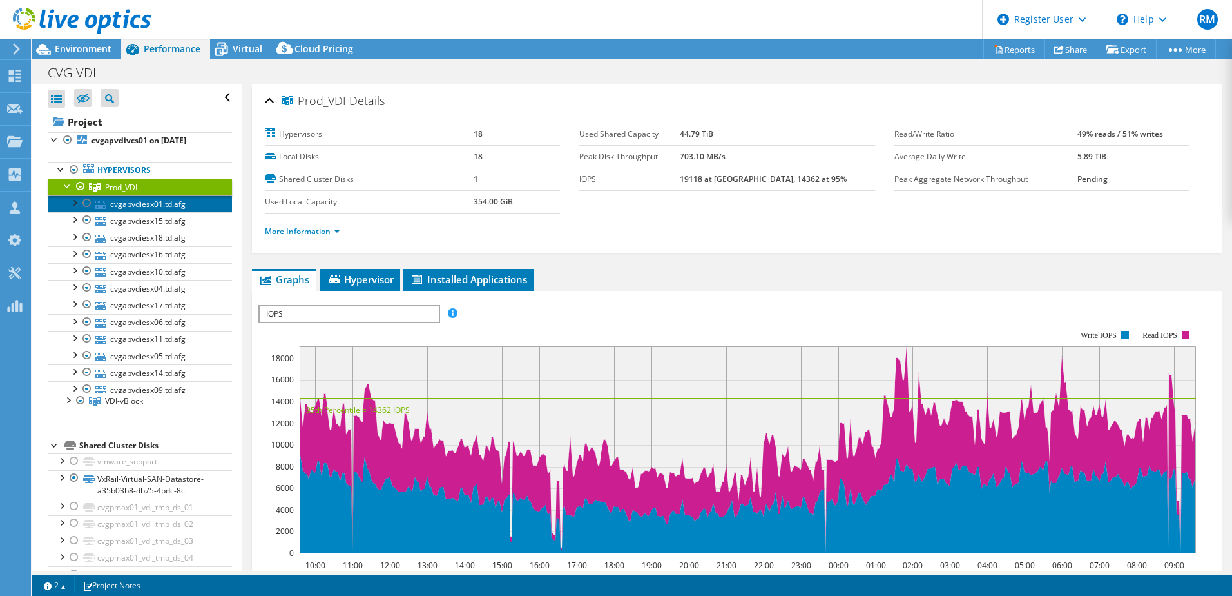
click at [122, 200] on link "cvgapvdiesx01.td.afg" at bounding box center [140, 203] width 184 height 17
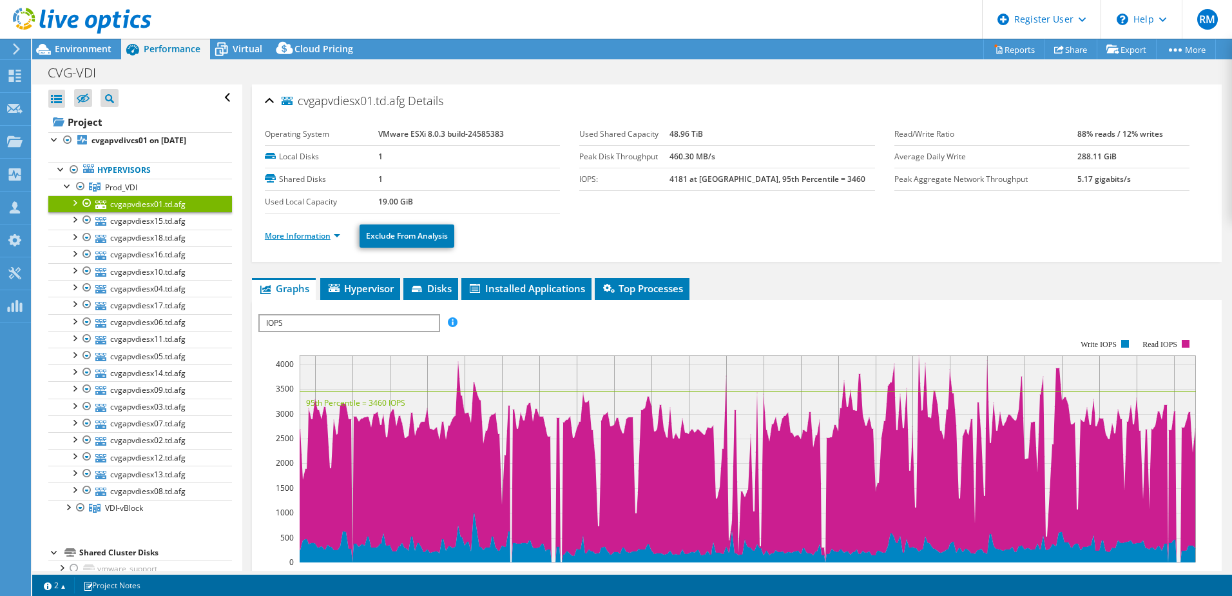
click at [301, 233] on link "More Information" at bounding box center [302, 235] width 75 height 11
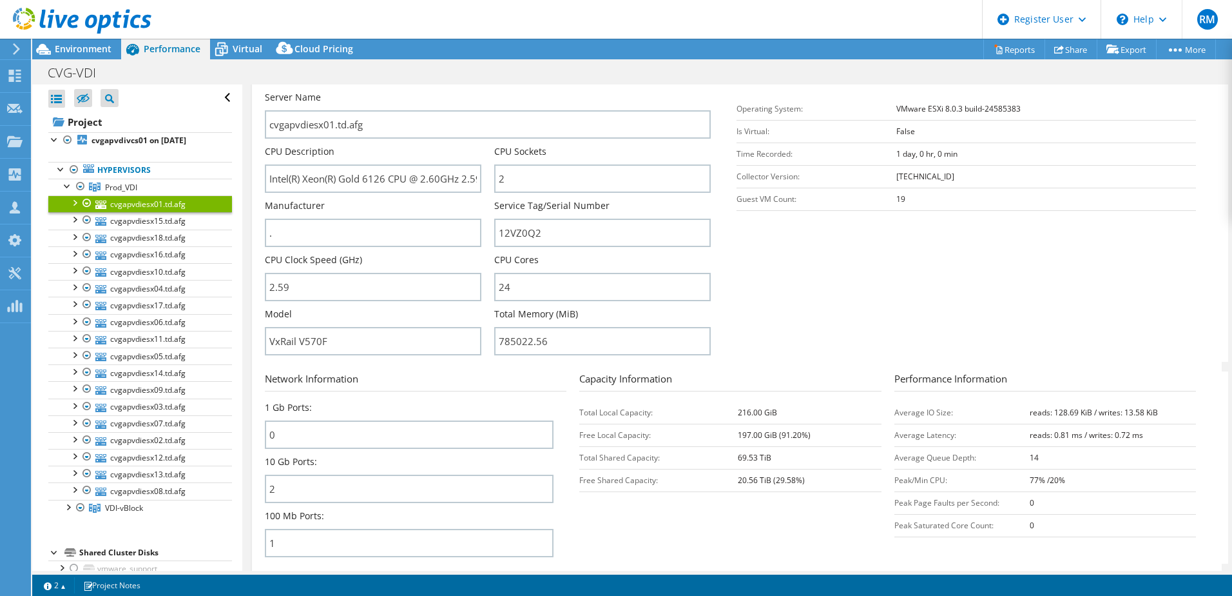
scroll to position [258, 0]
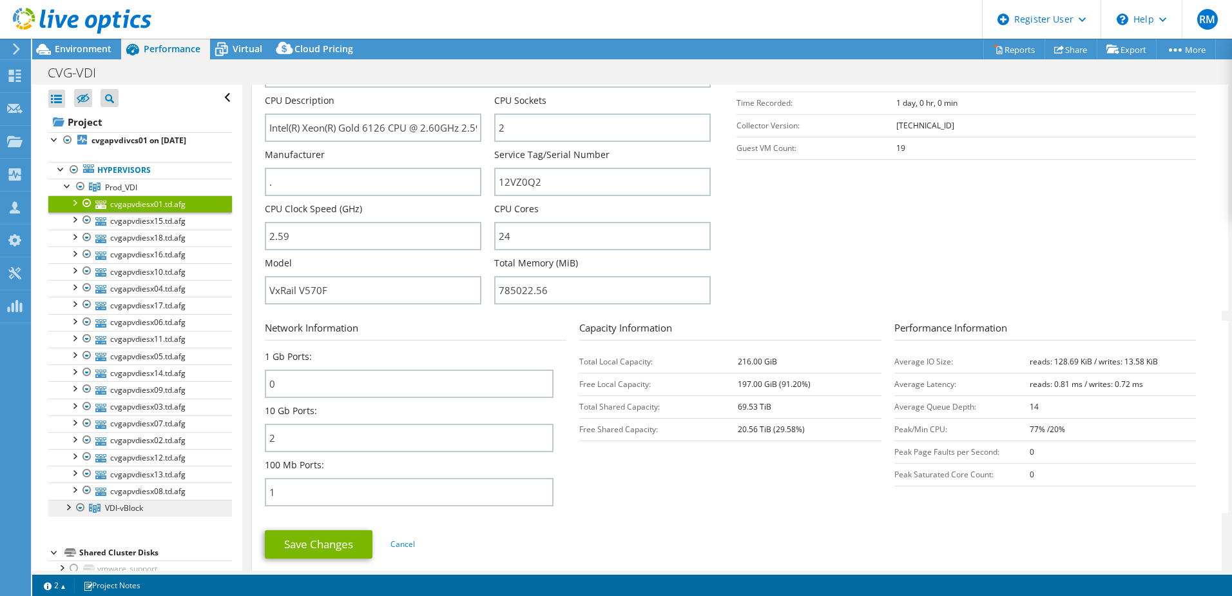
click at [146, 195] on link "VDI-vBlock" at bounding box center [140, 187] width 184 height 17
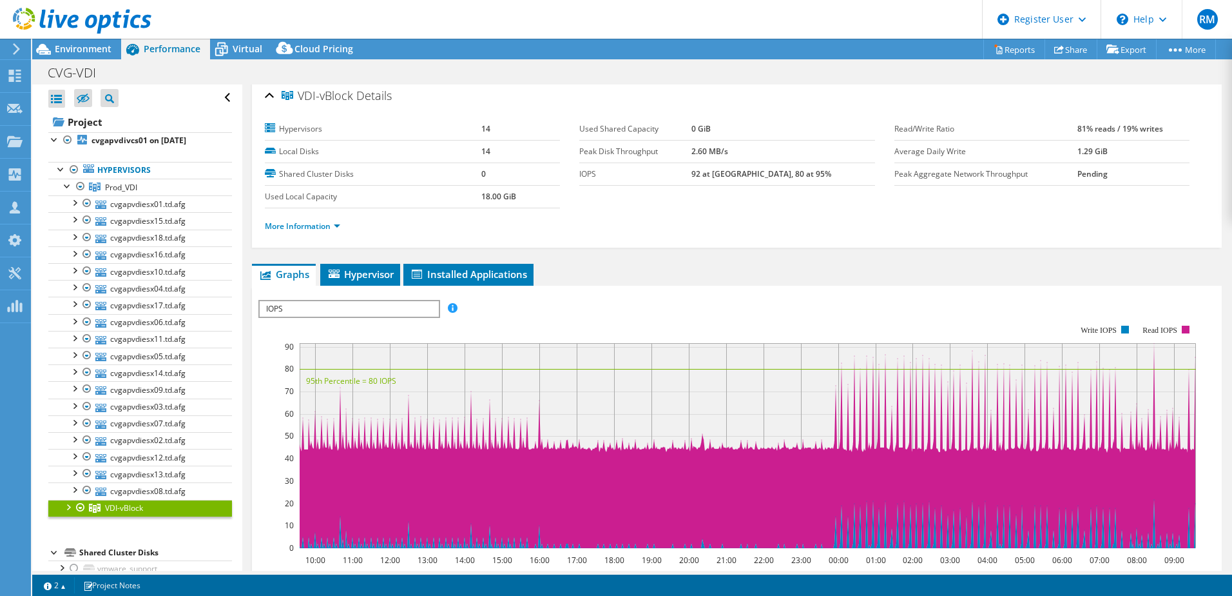
scroll to position [0, 0]
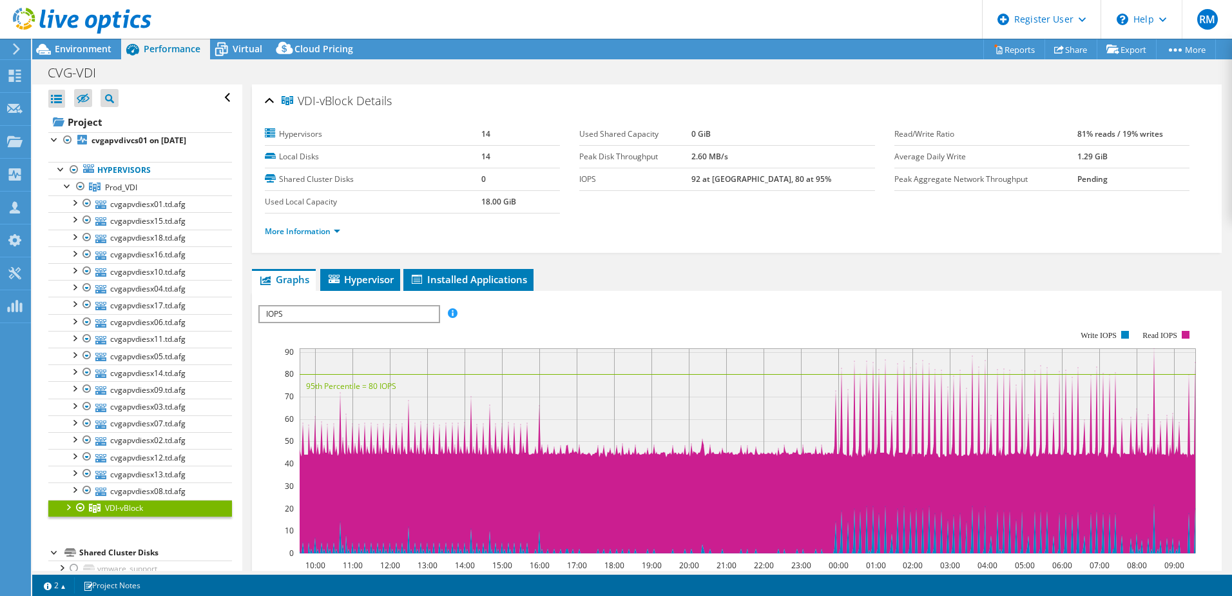
click at [317, 239] on div "More Information" at bounding box center [737, 231] width 944 height 36
click at [317, 232] on link "More Information" at bounding box center [302, 231] width 75 height 11
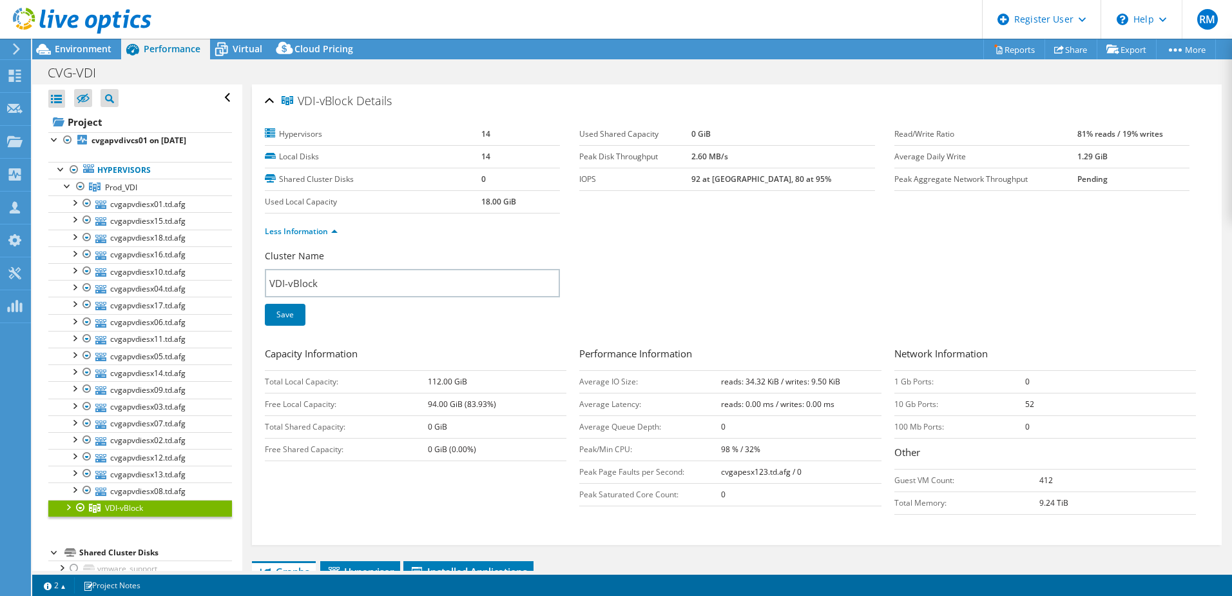
click at [73, 509] on div at bounding box center [67, 505] width 13 height 13
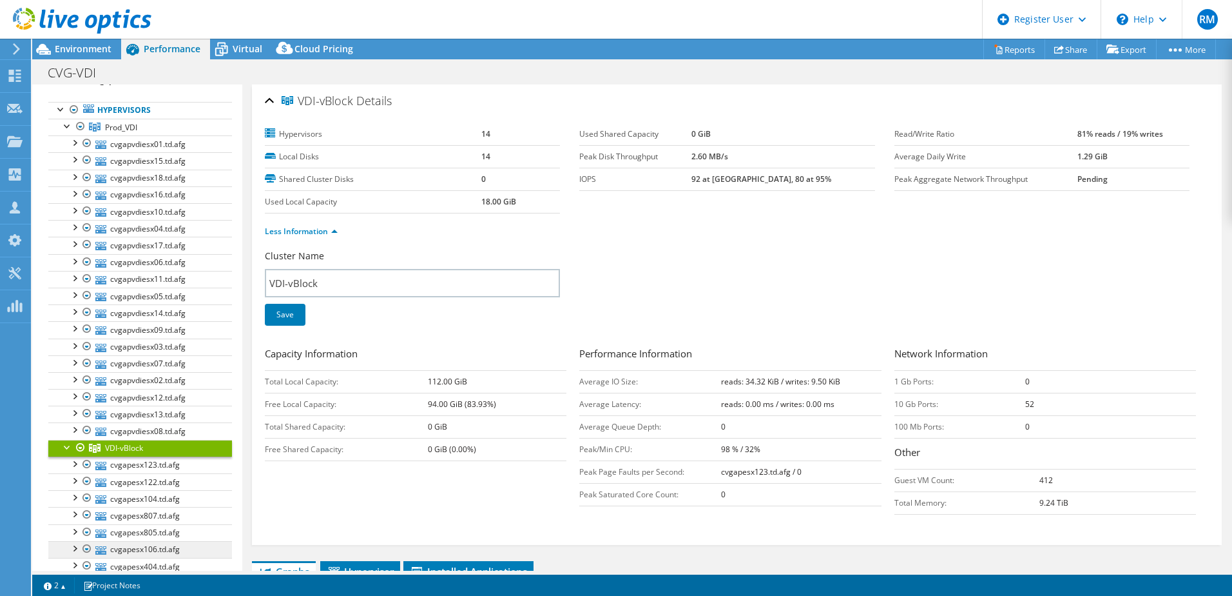
scroll to position [129, 0]
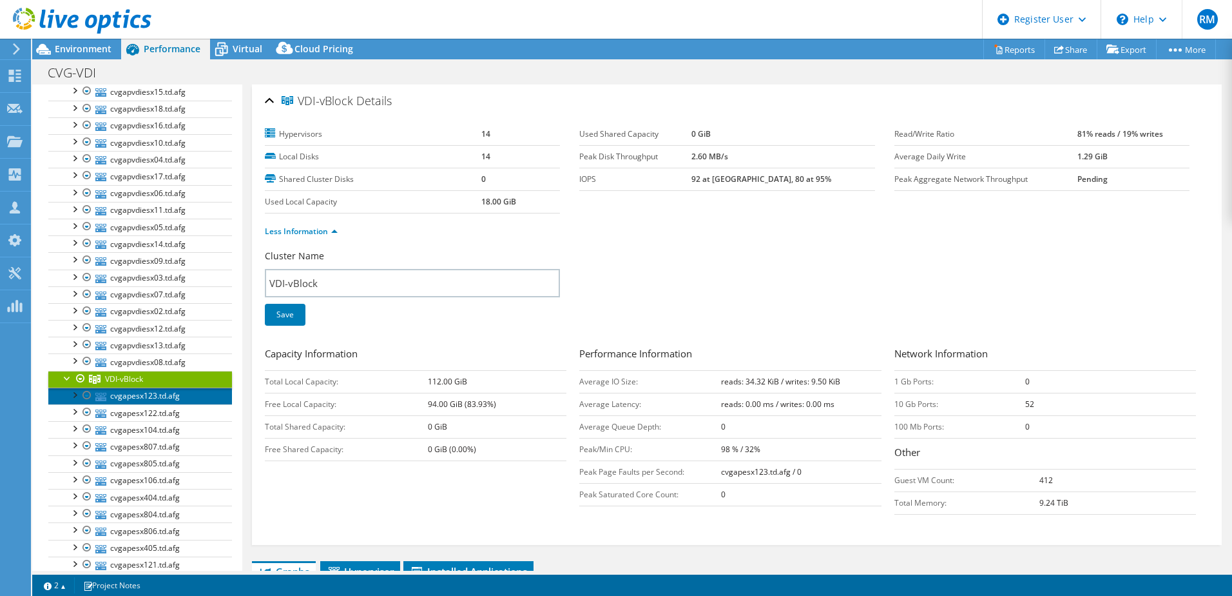
click at [167, 402] on link "cvgapesx123.td.afg" at bounding box center [140, 395] width 184 height 17
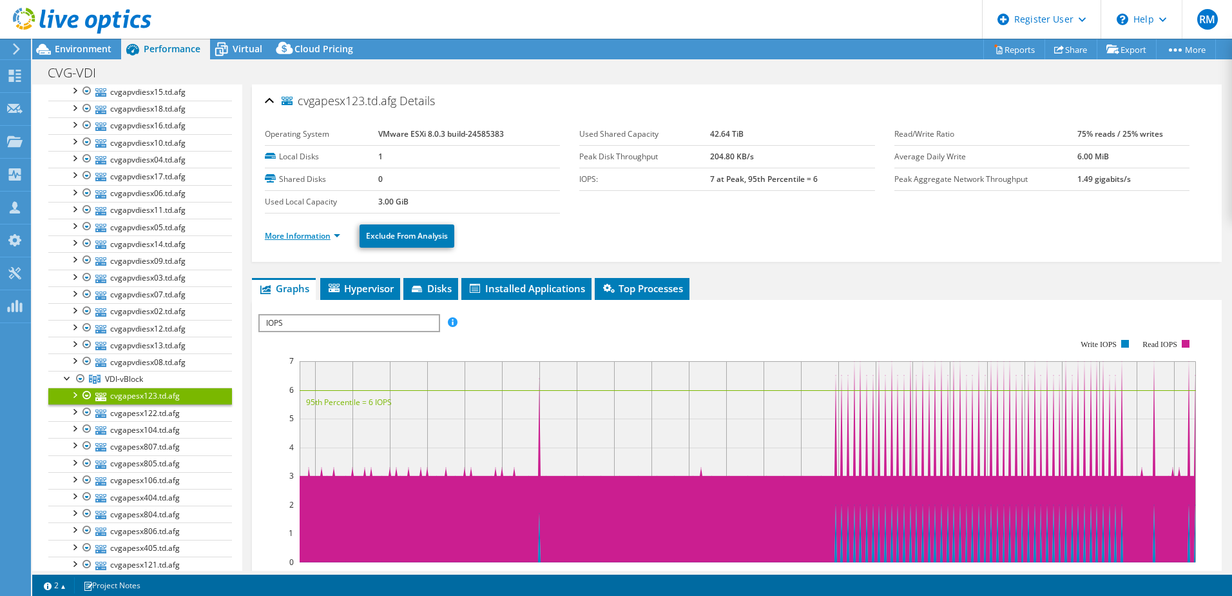
click at [309, 235] on link "More Information" at bounding box center [302, 235] width 75 height 11
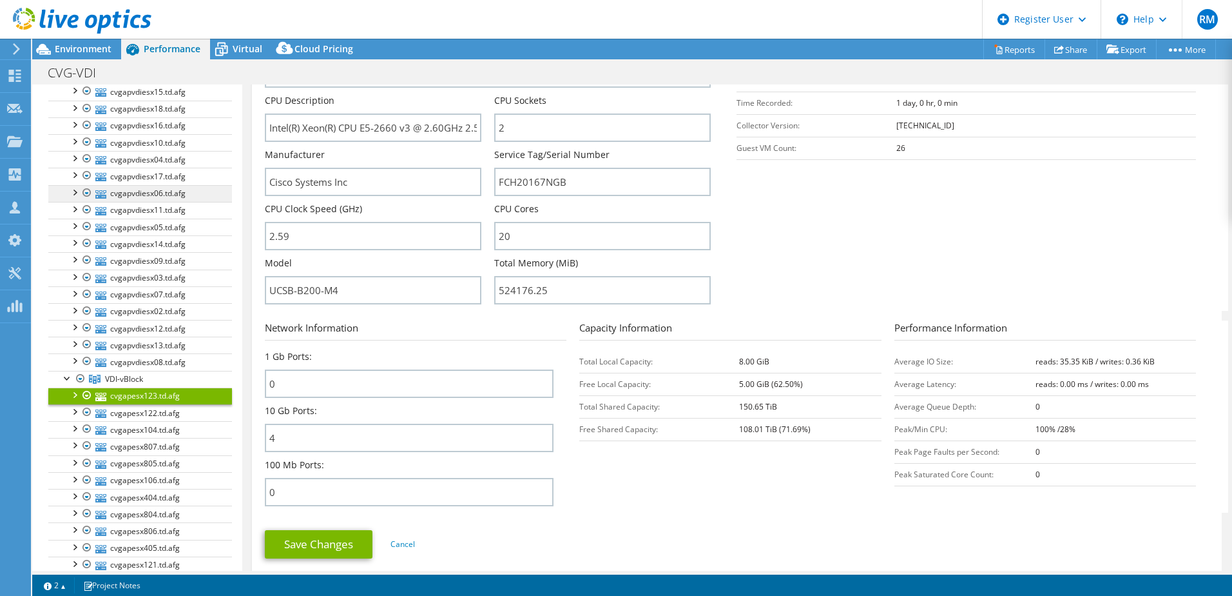
scroll to position [0, 0]
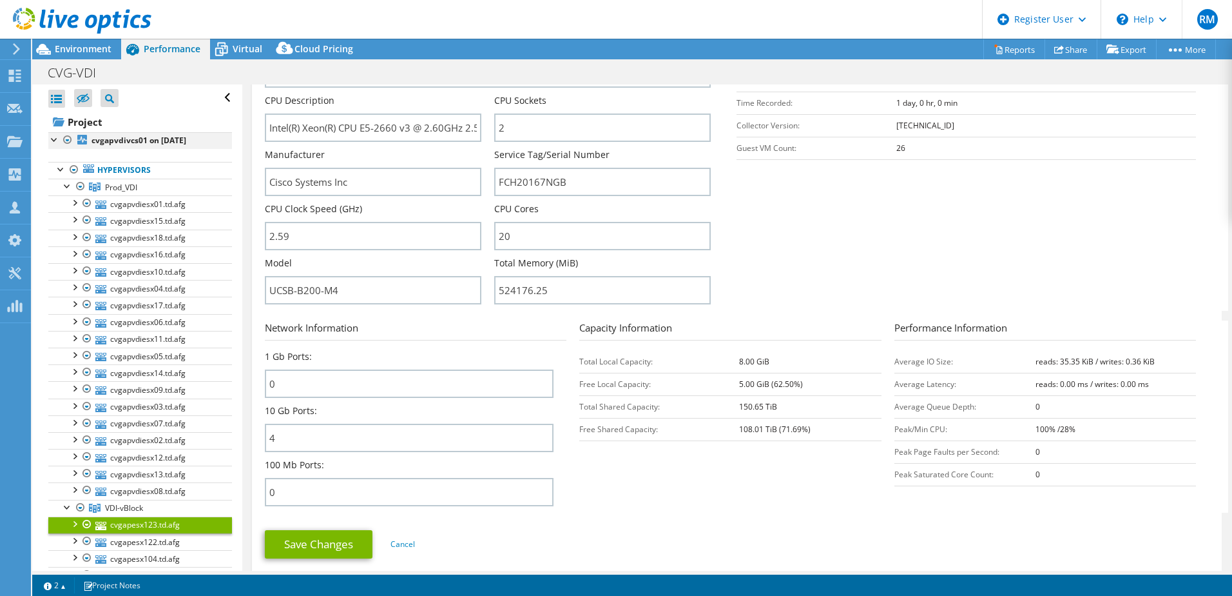
click at [67, 140] on div at bounding box center [67, 139] width 13 height 15
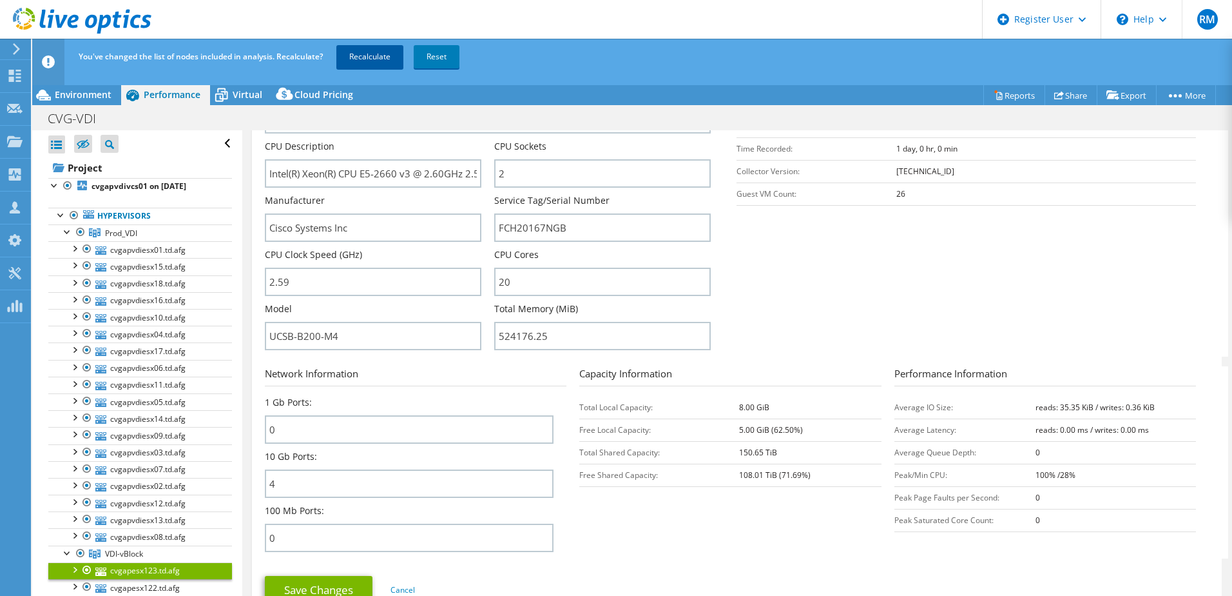
click at [390, 51] on link "Recalculate" at bounding box center [369, 56] width 67 height 23
click at [66, 231] on div at bounding box center [67, 230] width 13 height 13
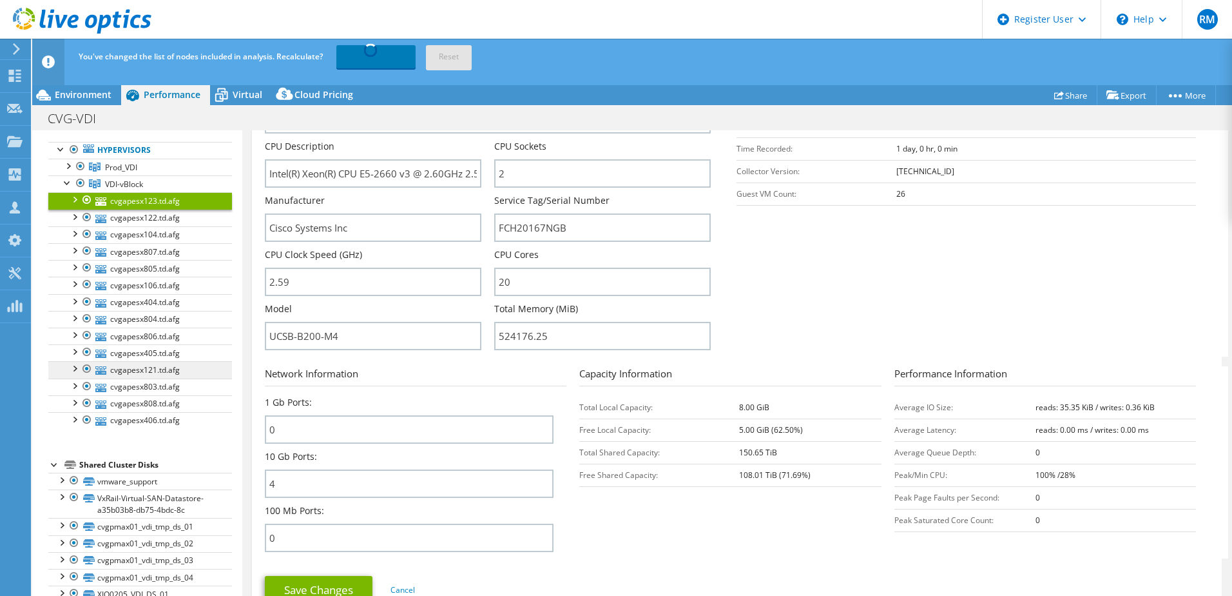
scroll to position [151, 0]
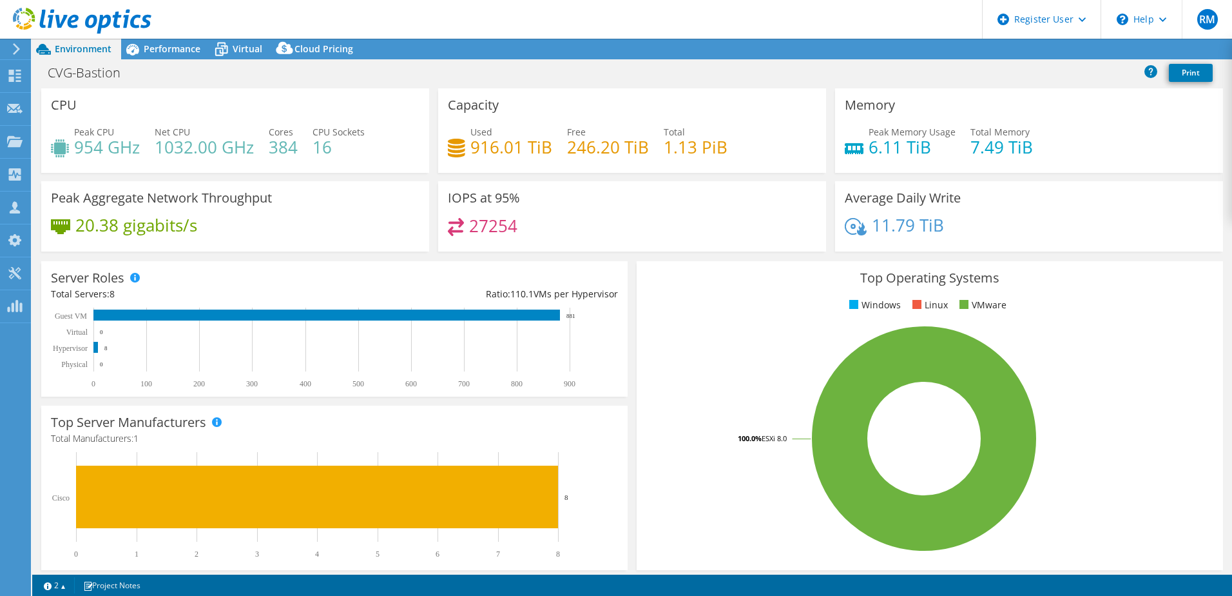
select select "USD"
click at [186, 51] on span "Performance" at bounding box center [172, 49] width 57 height 12
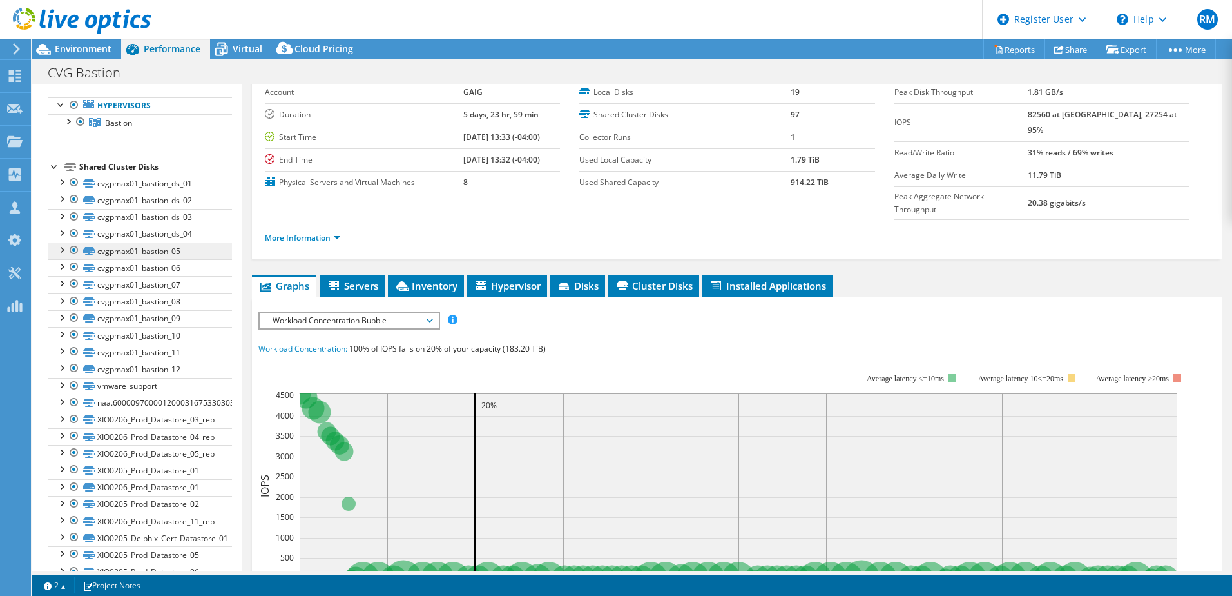
scroll to position [129, 0]
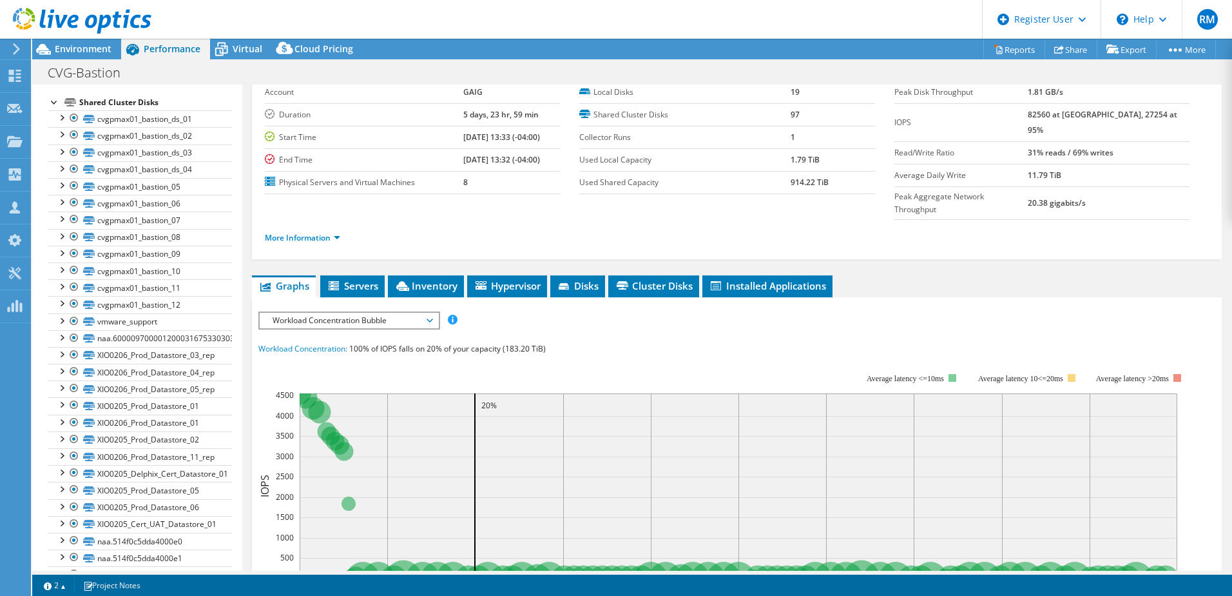
click at [88, 35] on link at bounding box center [82, 31] width 139 height 11
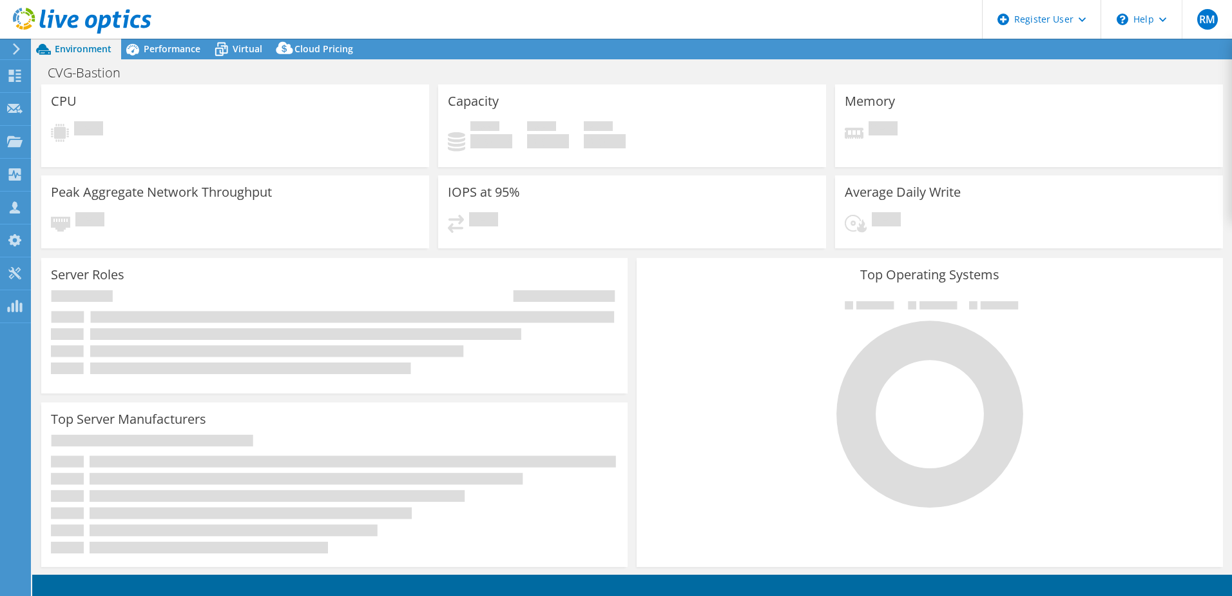
select select "USD"
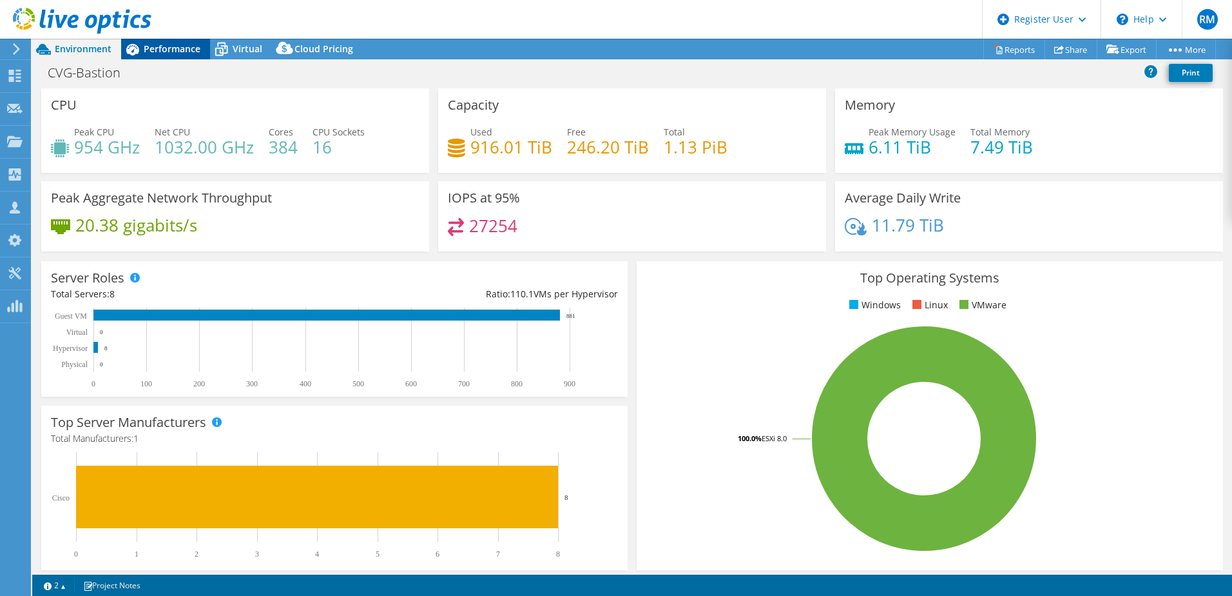
click at [162, 46] on span "Performance" at bounding box center [172, 49] width 57 height 12
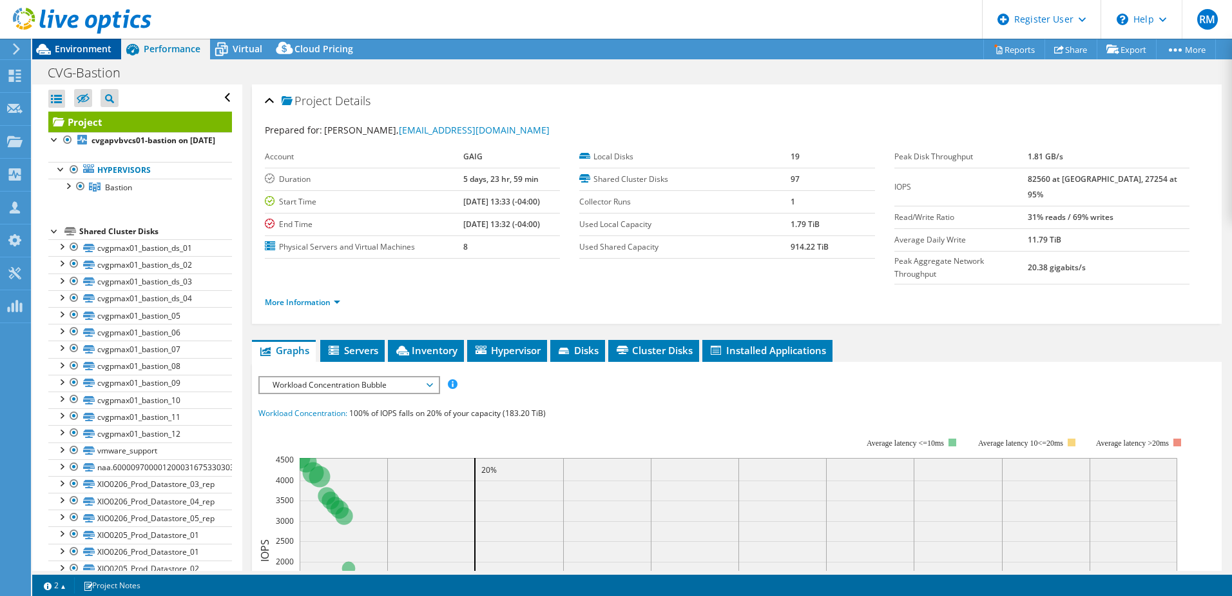
click at [99, 46] on span "Environment" at bounding box center [83, 49] width 57 height 12
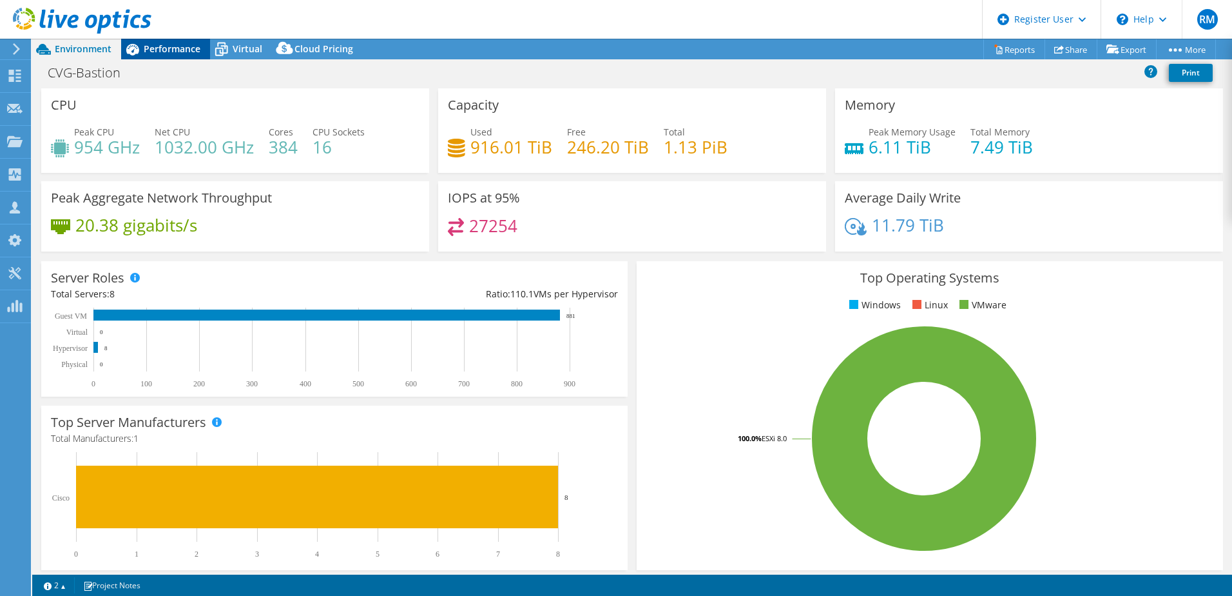
click at [184, 57] on div "Performance" at bounding box center [165, 49] width 89 height 21
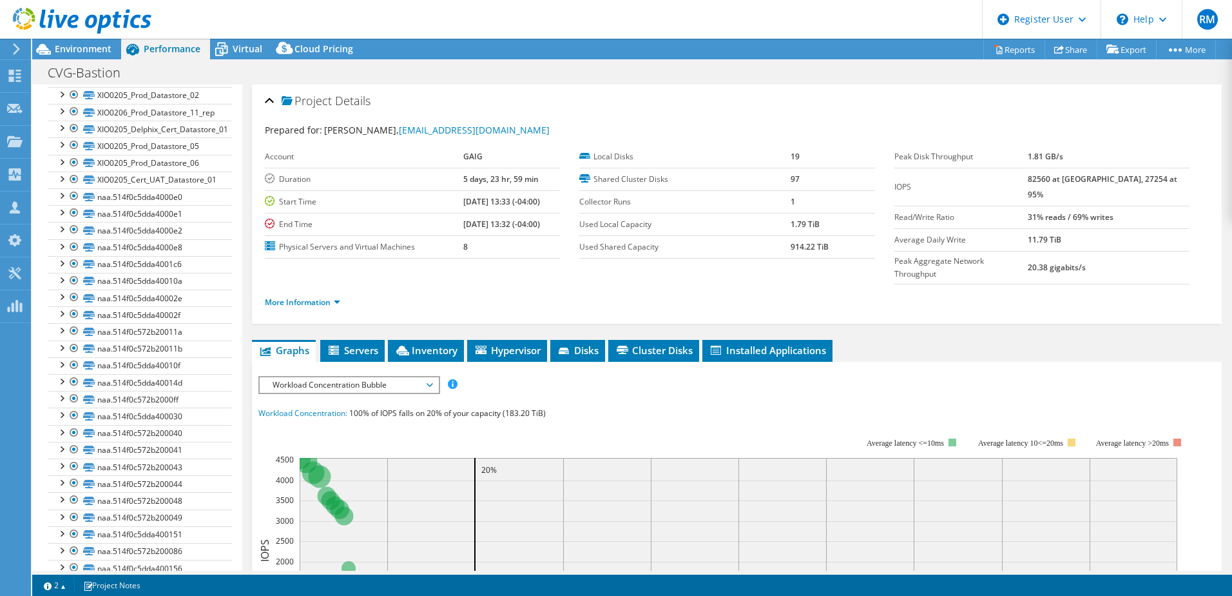
scroll to position [431, 0]
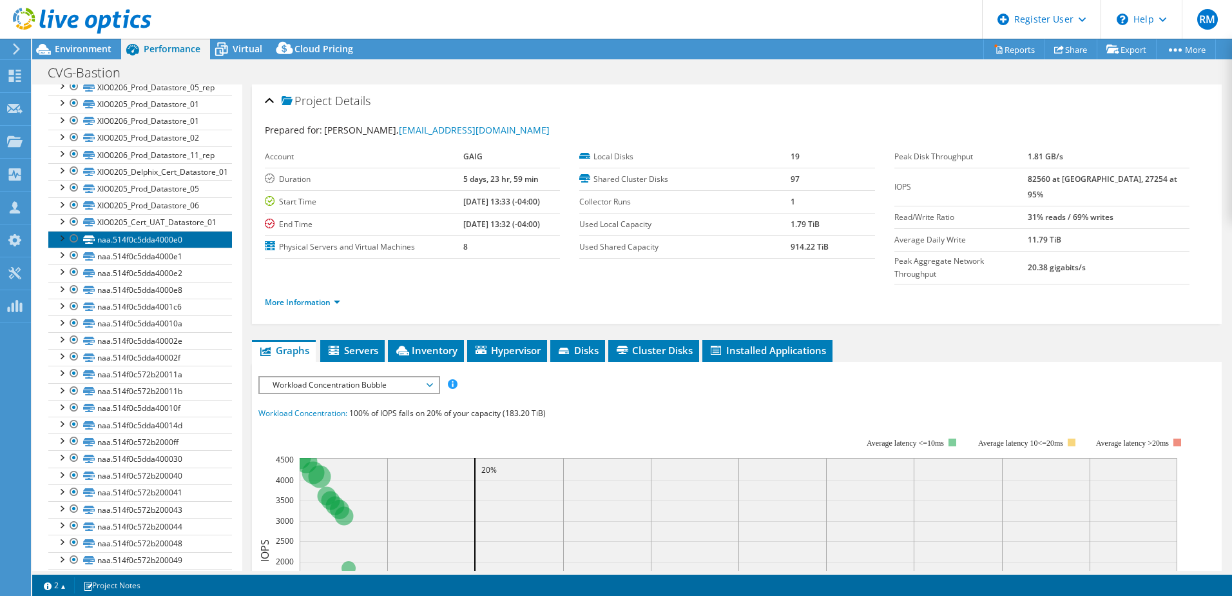
click at [149, 247] on link "naa.514f0c5dda4000e0" at bounding box center [140, 239] width 184 height 17
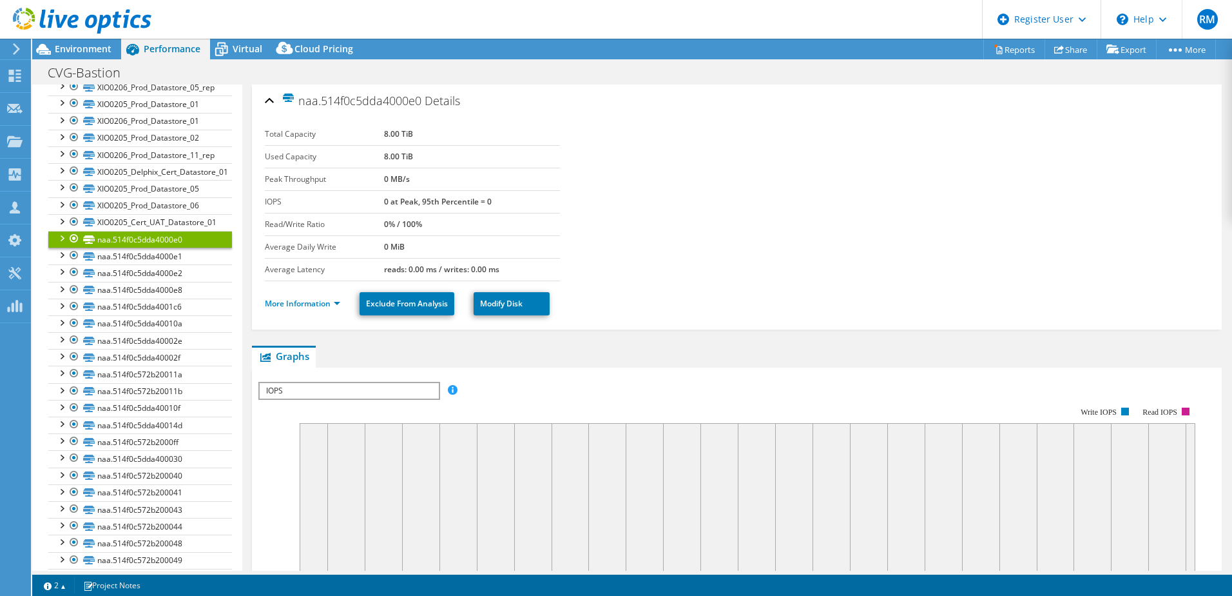
drag, startPoint x: 302, startPoint y: 101, endPoint x: 364, endPoint y: 104, distance: 62.6
click at [364, 104] on span "naa.514f0c5dda4000e0" at bounding box center [352, 100] width 140 height 15
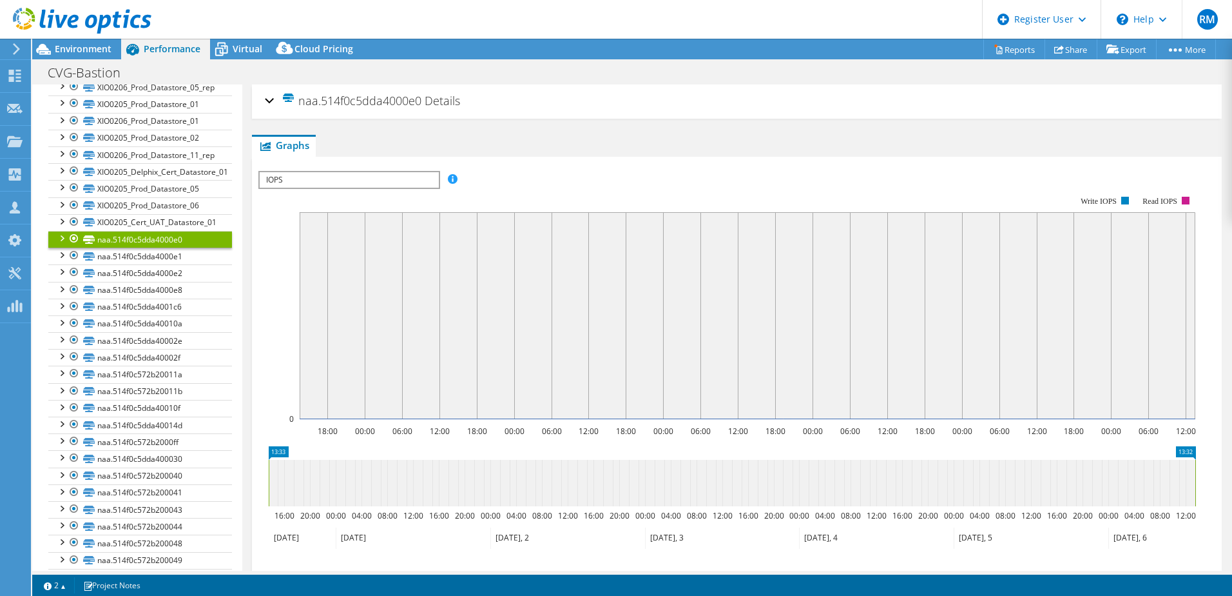
copy span "naa.514f0c5"
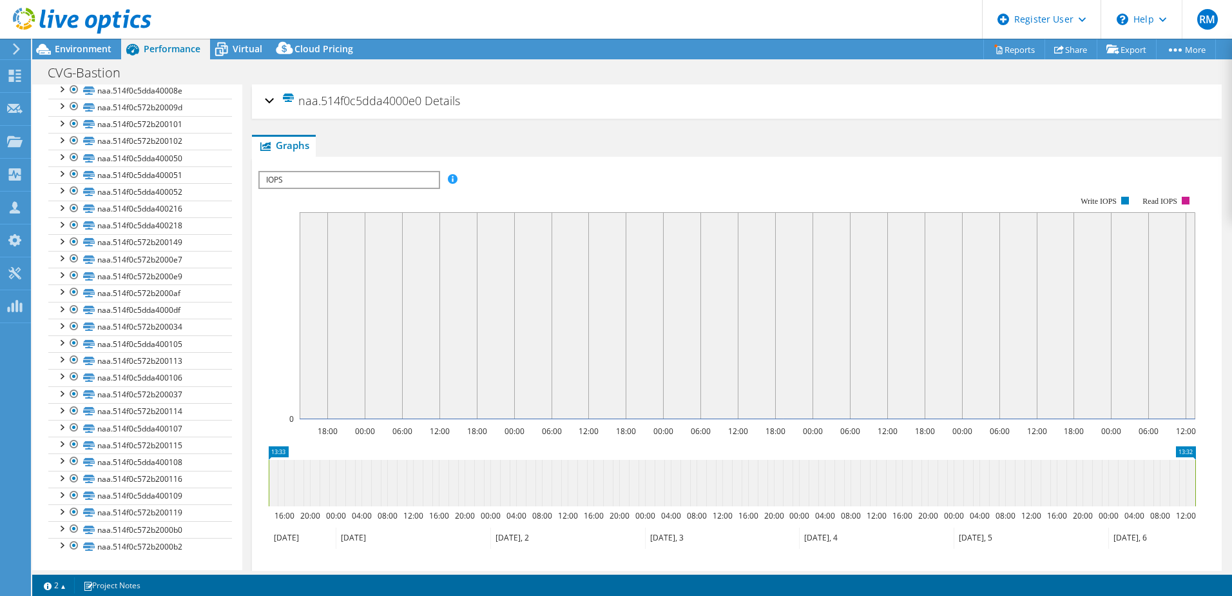
scroll to position [1333, 0]
